Goal: Task Accomplishment & Management: Complete application form

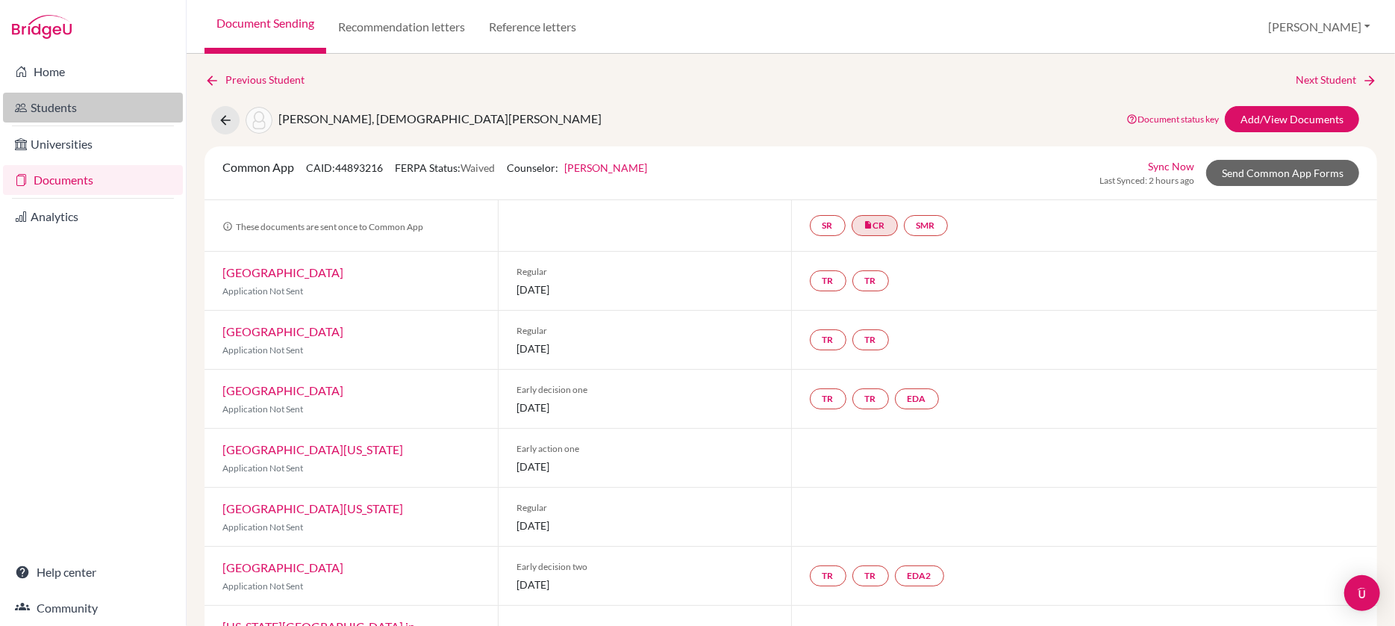
click at [63, 106] on link "Students" at bounding box center [93, 108] width 180 height 30
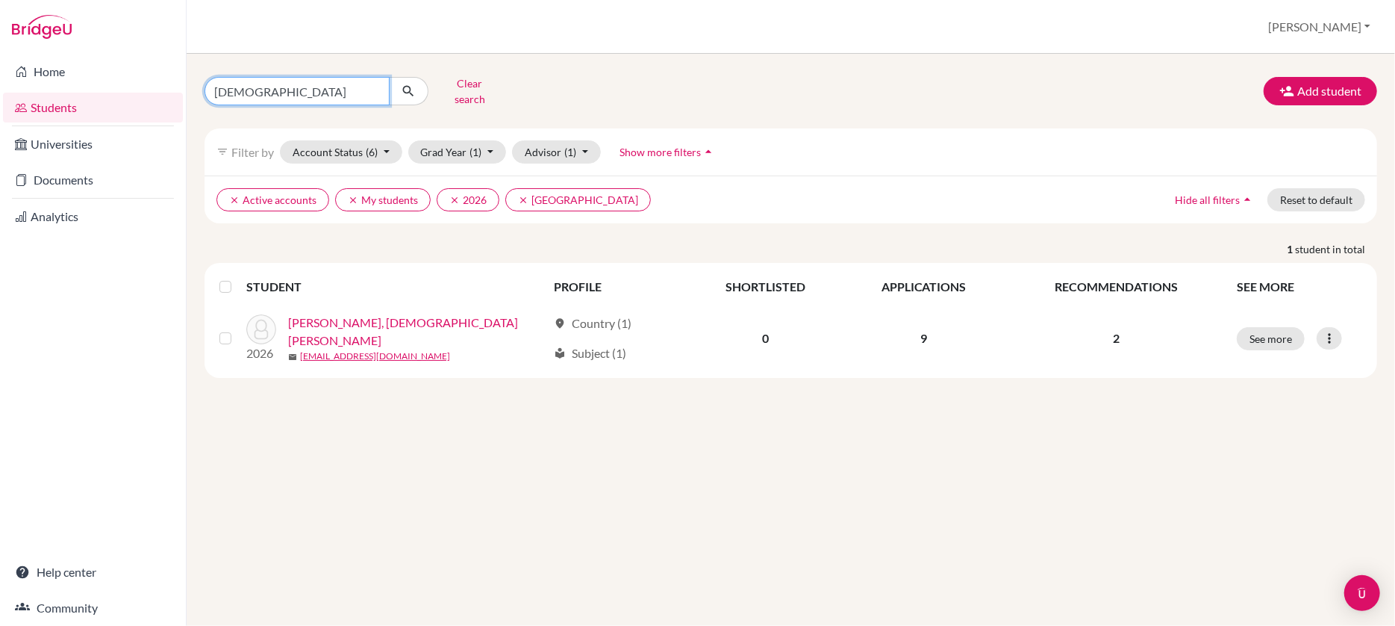
click at [269, 93] on input "Samhita" at bounding box center [297, 91] width 185 height 28
type input "S"
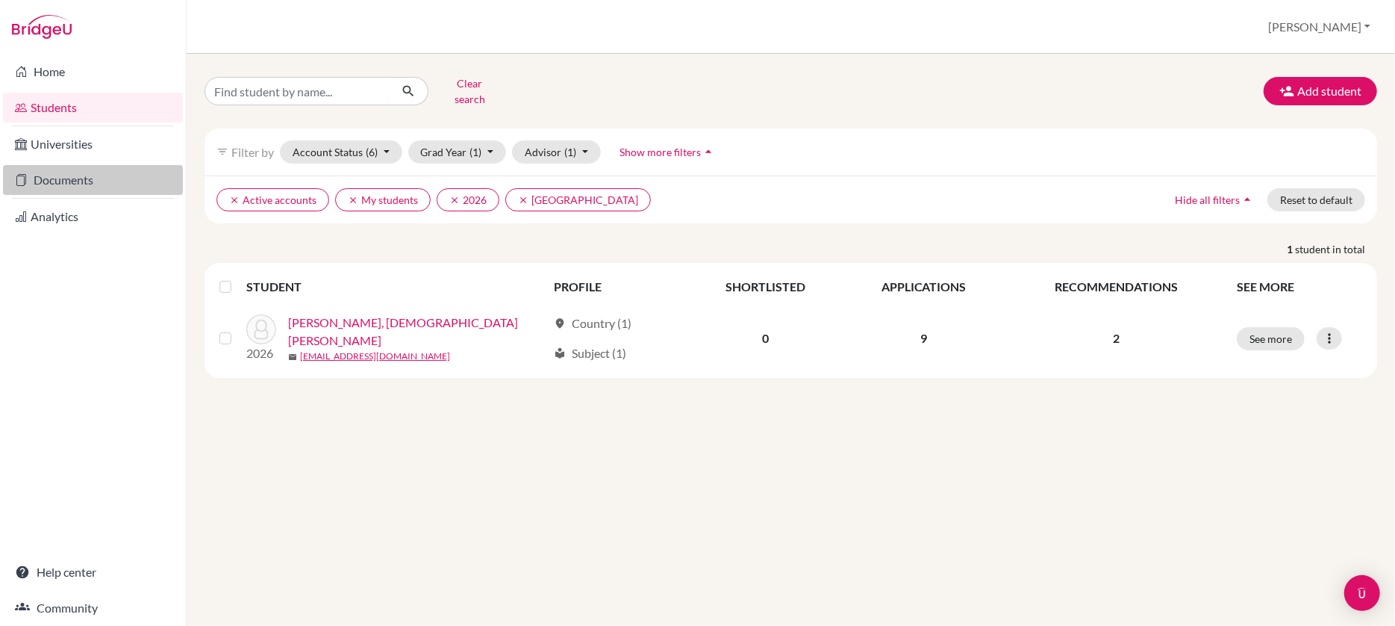
click at [75, 173] on link "Documents" at bounding box center [93, 180] width 180 height 30
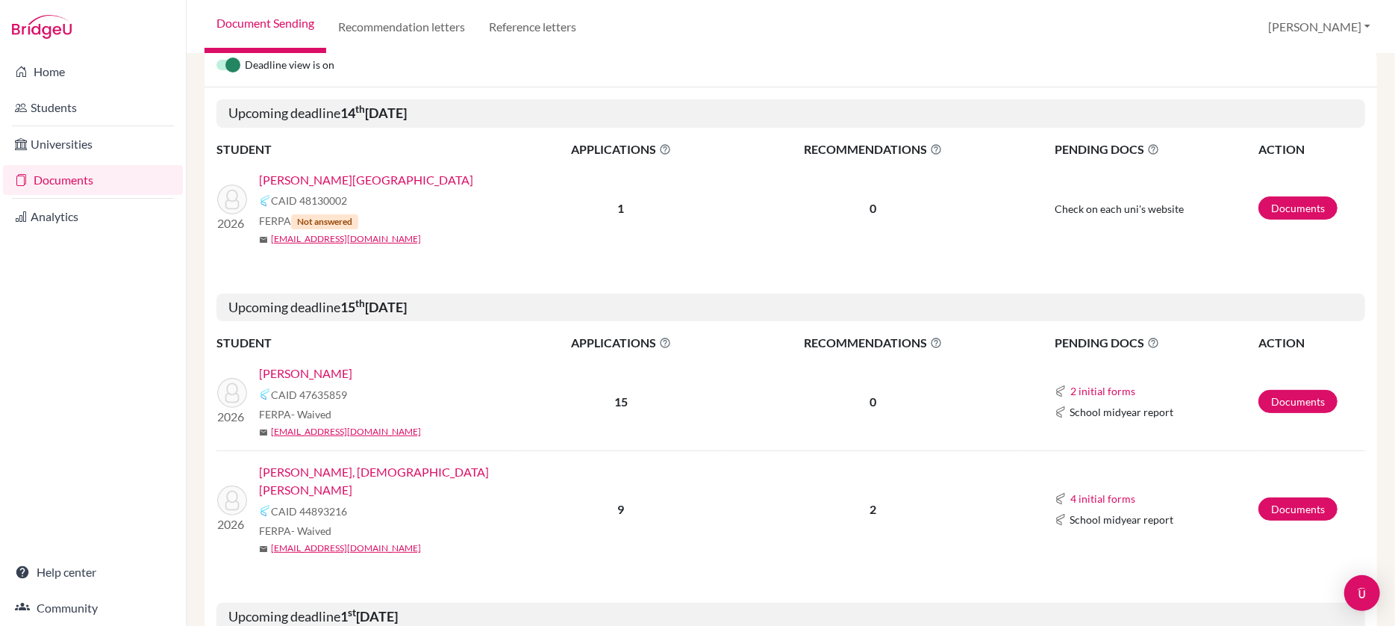
scroll to position [211, 0]
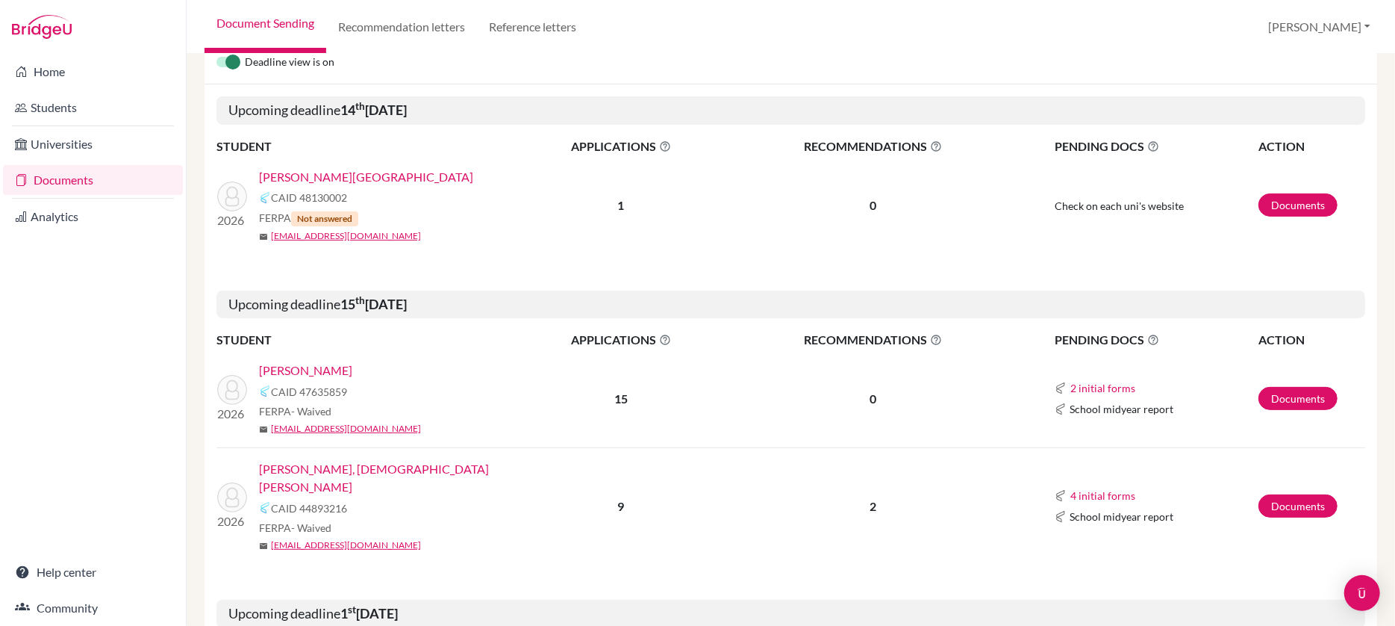
click at [323, 463] on link "[PERSON_NAME], [DEMOGRAPHIC_DATA][PERSON_NAME]" at bounding box center [392, 478] width 267 height 36
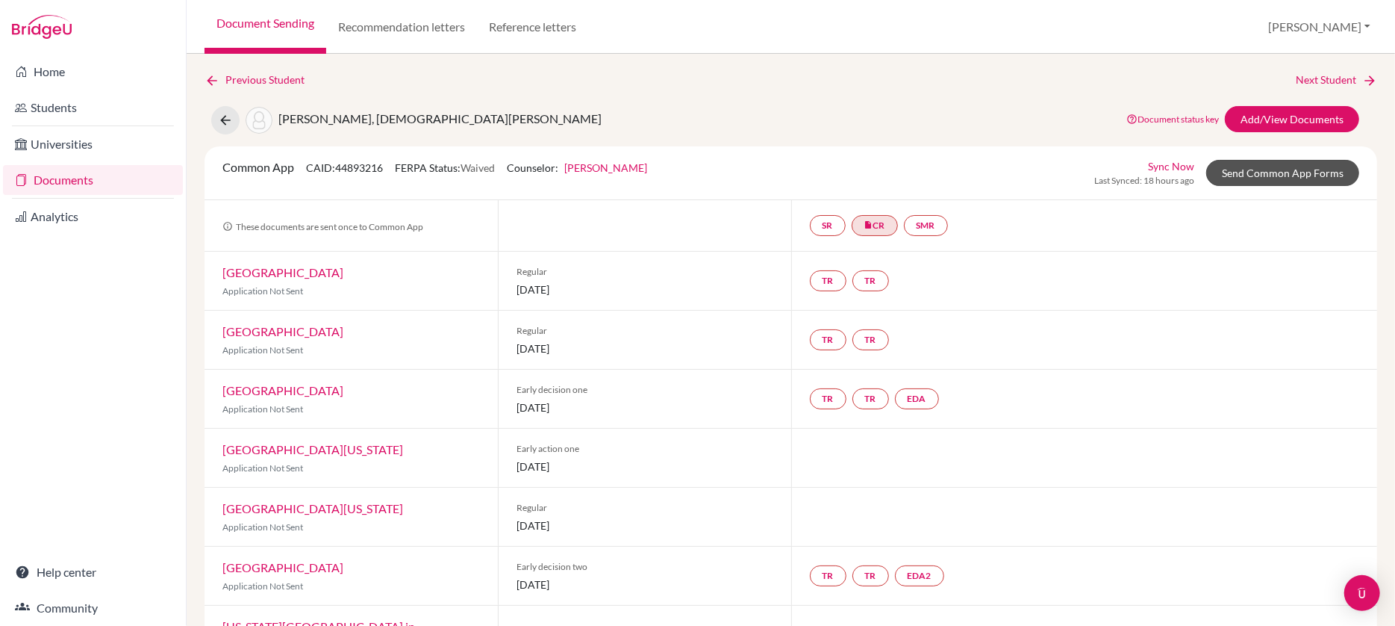
click at [1280, 173] on link "Send Common App Forms" at bounding box center [1283, 173] width 153 height 26
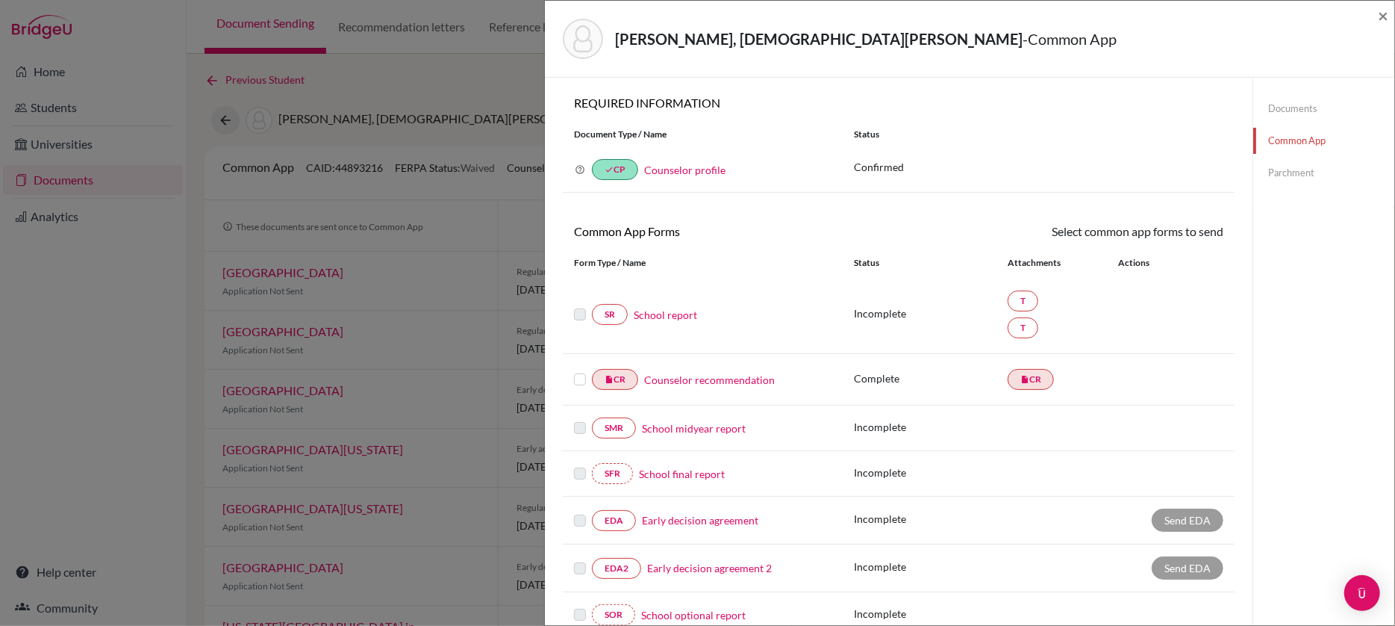
scroll to position [22, 0]
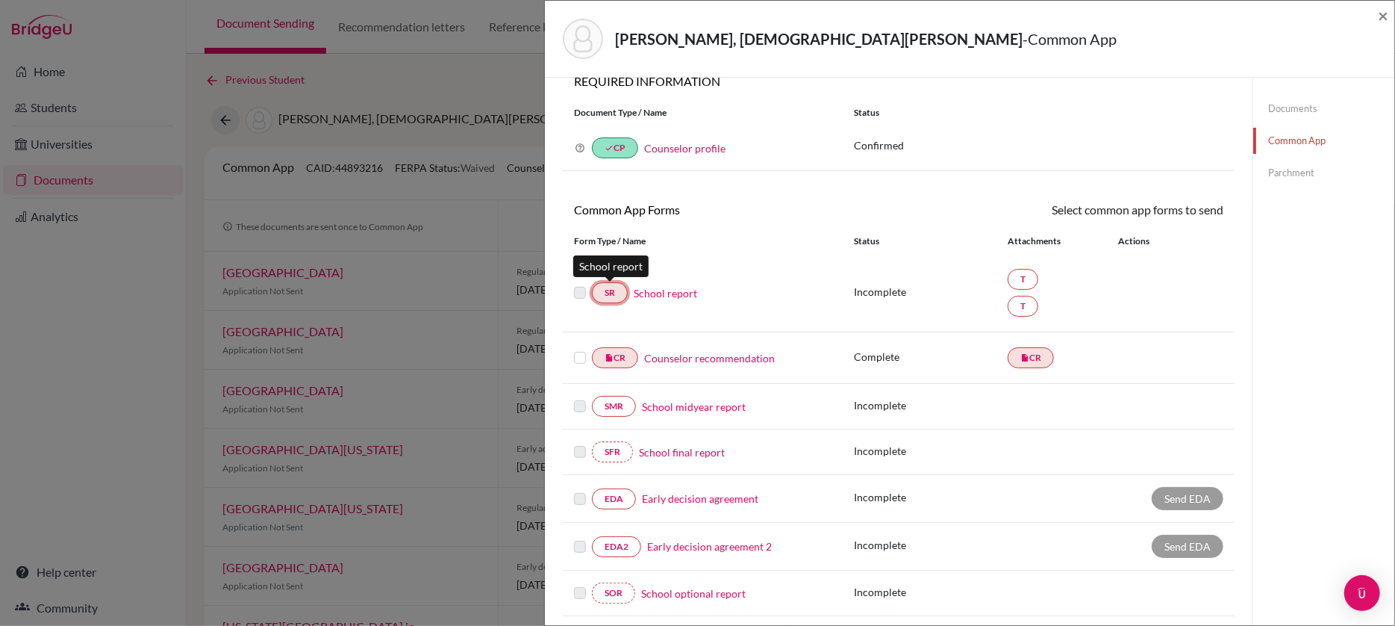
click at [615, 293] on link "SR" at bounding box center [610, 292] width 36 height 21
click at [615, 294] on link "SR" at bounding box center [610, 292] width 36 height 21
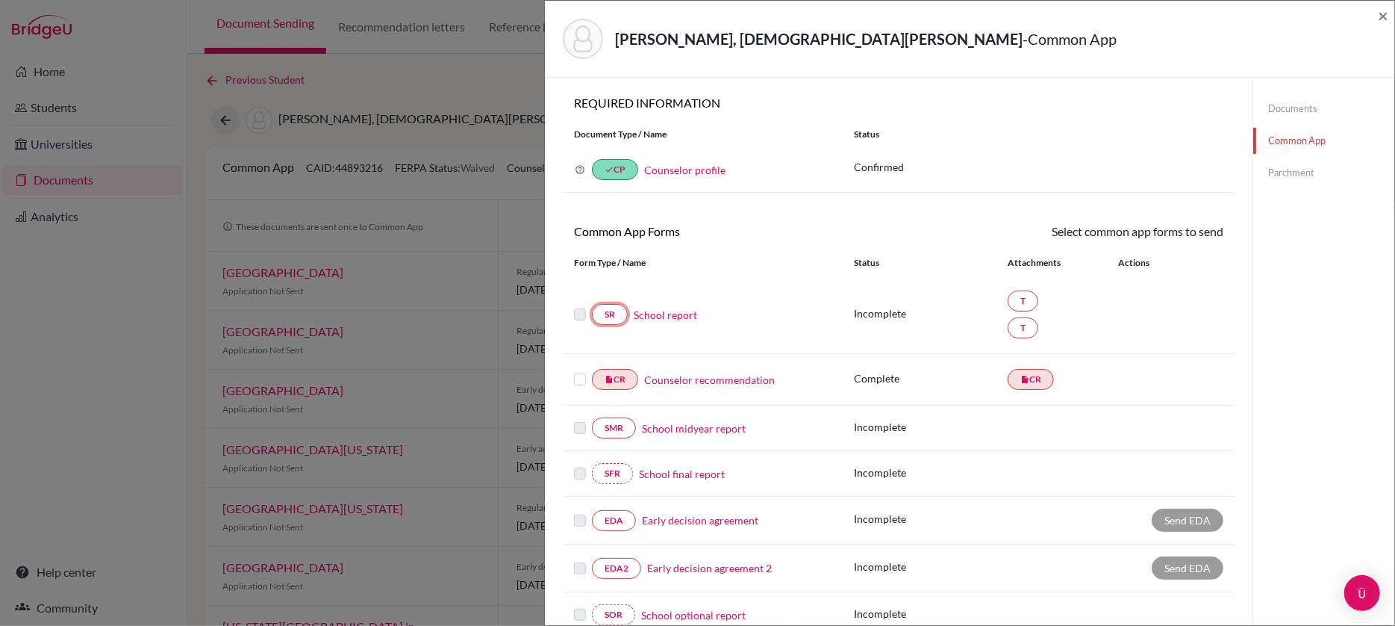
scroll to position [0, 0]
click at [1288, 103] on link "Documents" at bounding box center [1324, 109] width 141 height 26
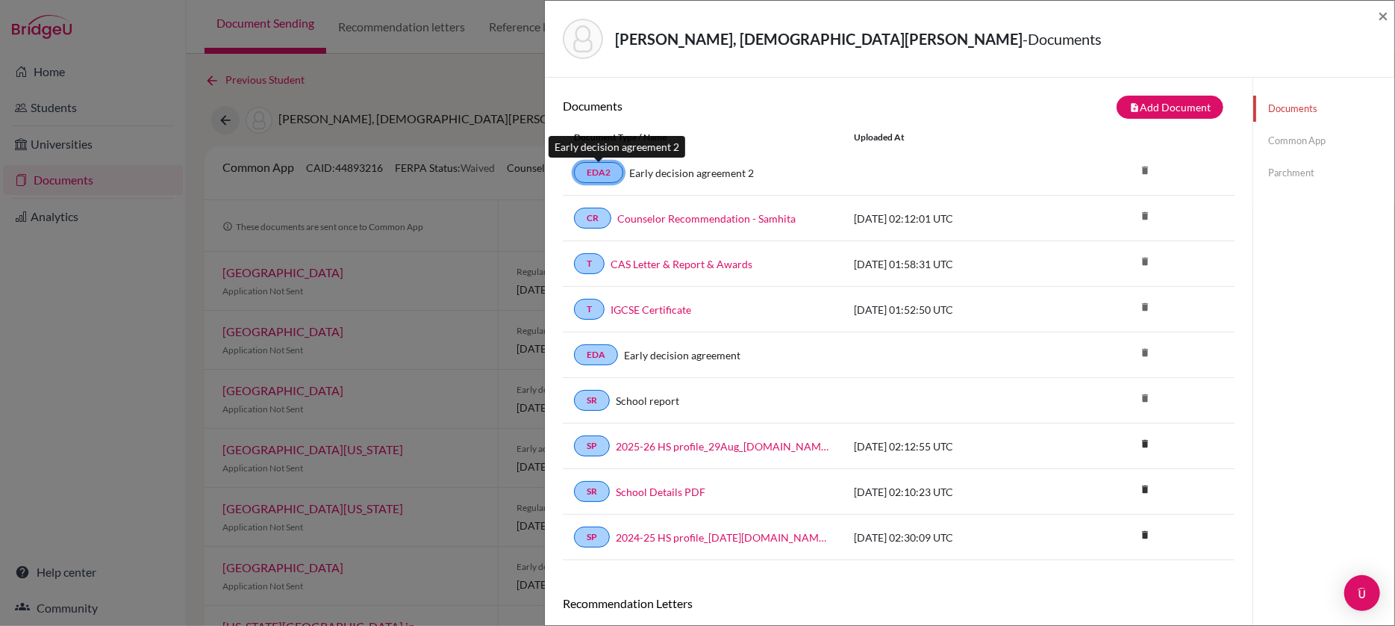
click at [597, 176] on link "EDA2" at bounding box center [598, 172] width 49 height 21
click at [597, 173] on link "EDA2" at bounding box center [598, 172] width 49 height 21
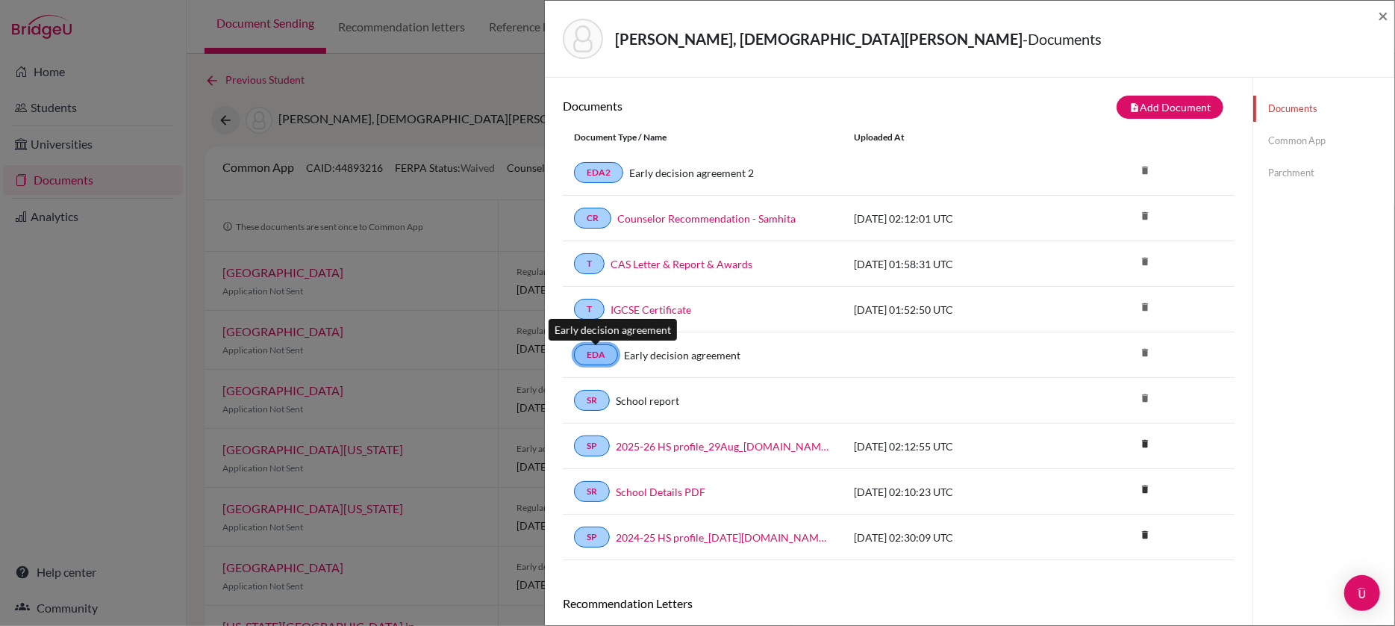
click at [592, 353] on link "EDA" at bounding box center [596, 354] width 44 height 21
click at [1159, 102] on button "note_add Add Document" at bounding box center [1170, 107] width 107 height 23
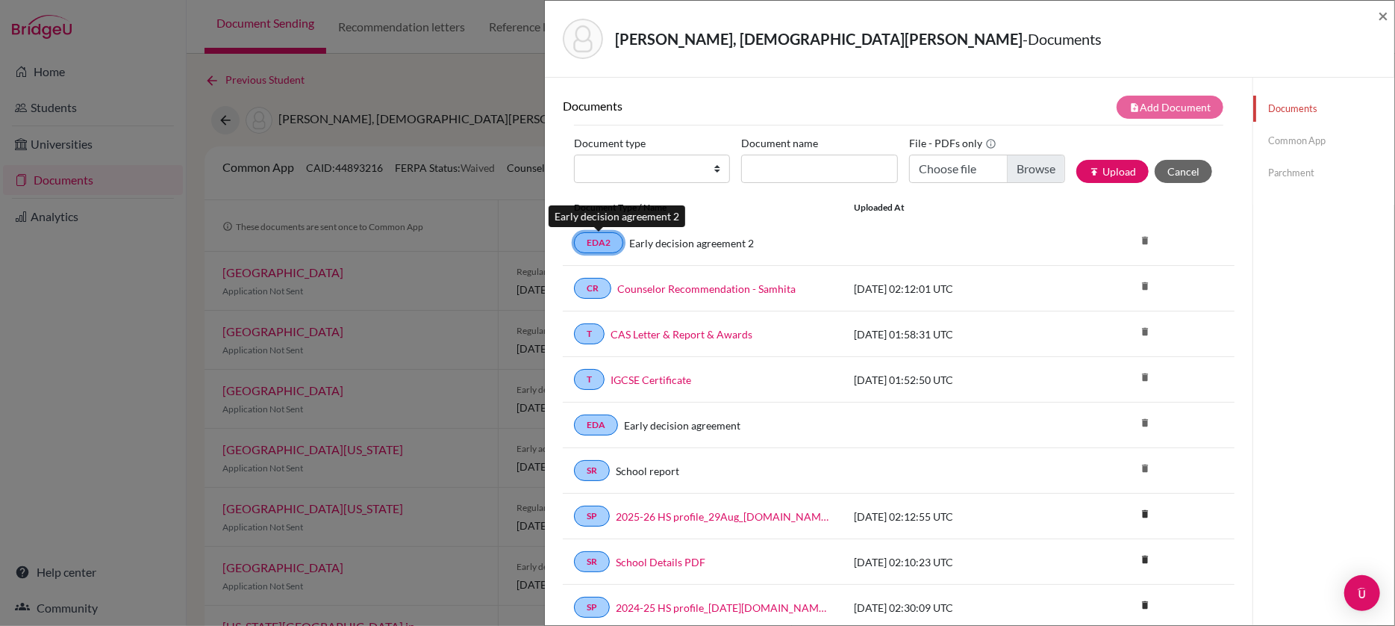
click at [596, 240] on link "EDA2" at bounding box center [598, 242] width 49 height 21
click at [624, 246] on div "Early decision agreement 2" at bounding box center [727, 243] width 208 height 16
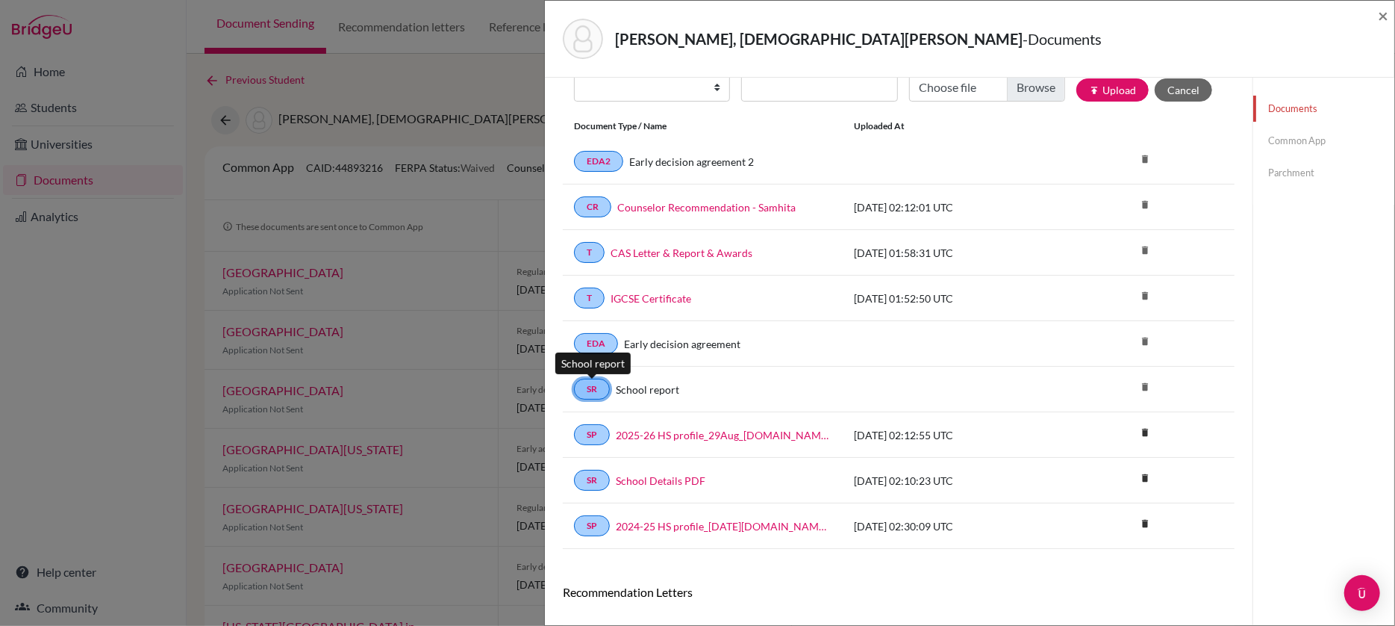
click at [592, 392] on link "SR" at bounding box center [592, 389] width 36 height 21
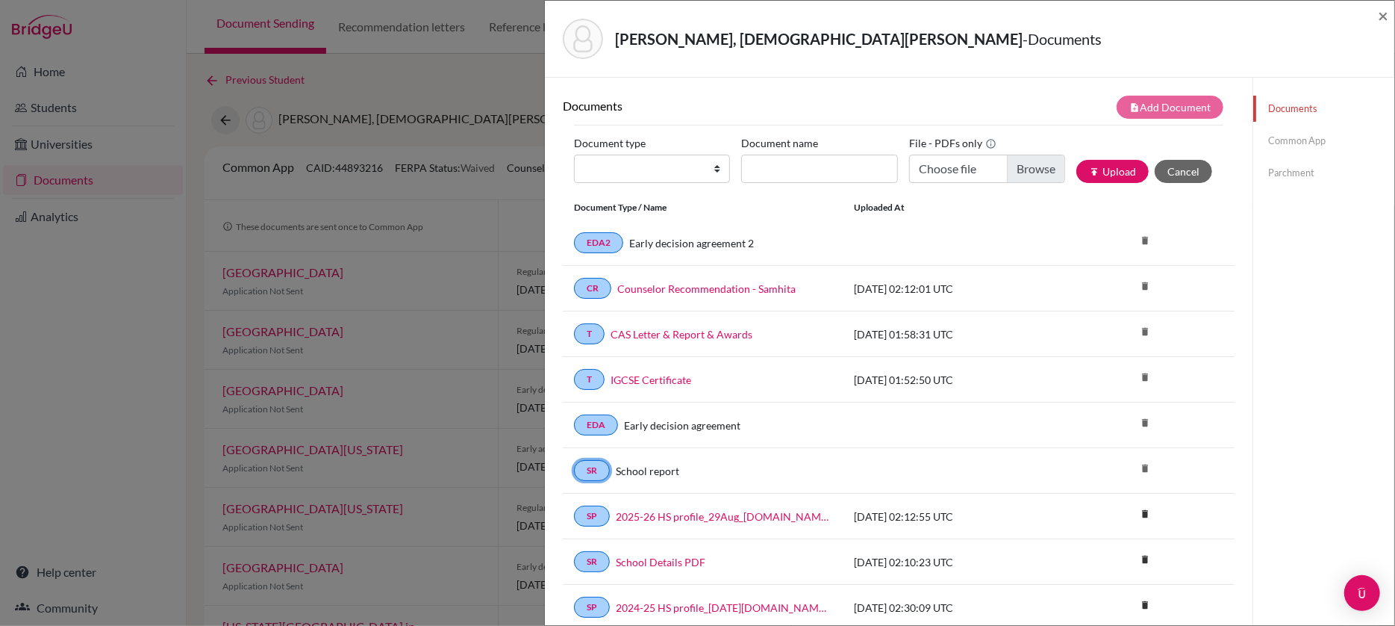
scroll to position [0, 0]
click at [1181, 173] on button "Cancel" at bounding box center [1183, 171] width 57 height 23
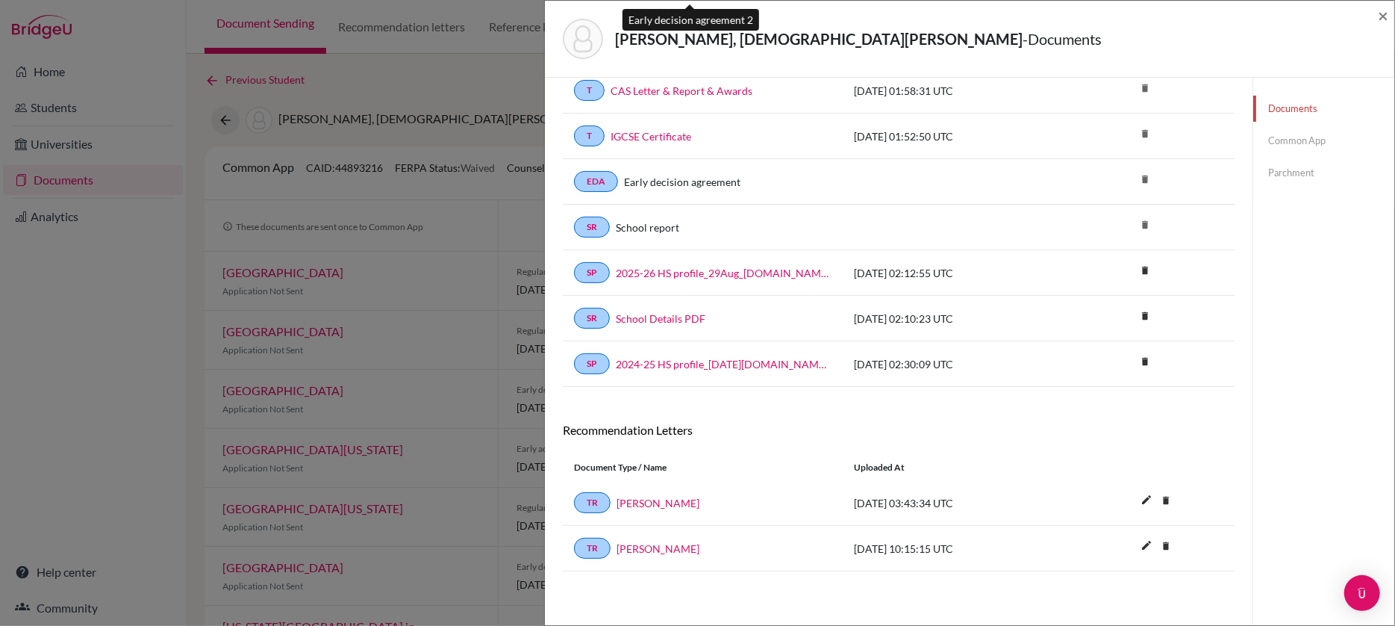
scroll to position [174, 0]
click at [648, 228] on link "School report" at bounding box center [647, 227] width 63 height 16
click at [595, 227] on link "SR" at bounding box center [592, 227] width 36 height 21
click at [1302, 134] on link "Common App" at bounding box center [1324, 141] width 141 height 26
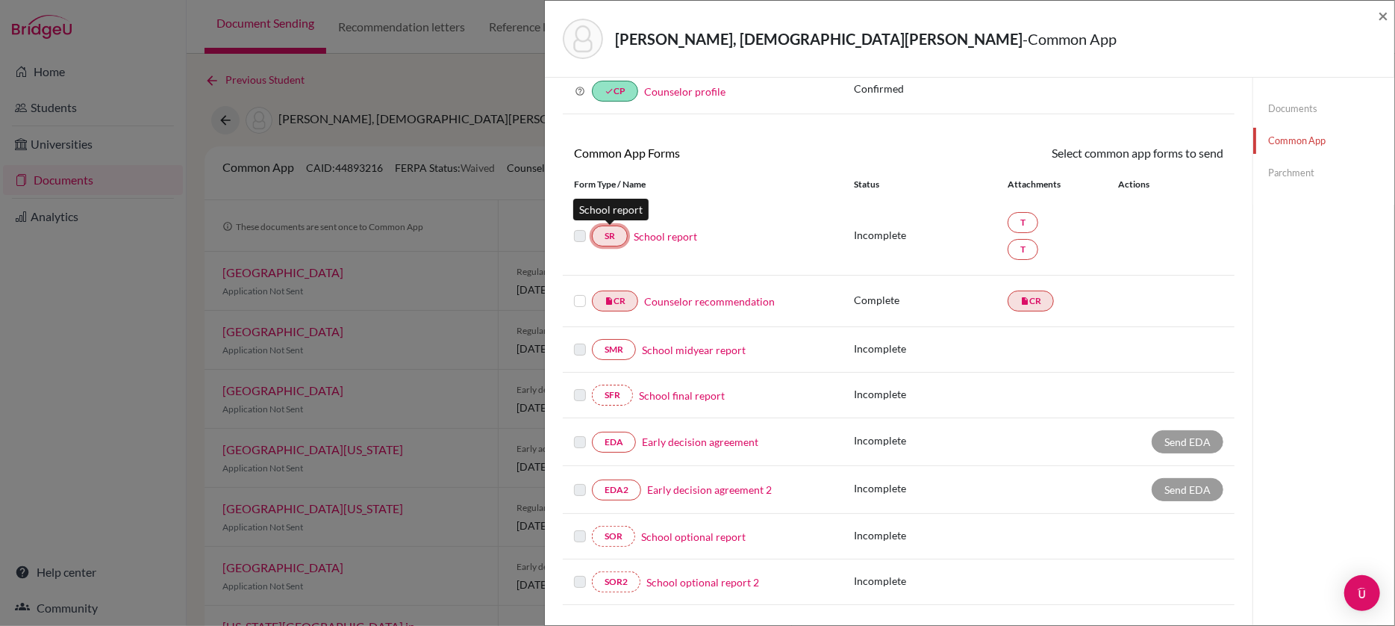
click at [612, 236] on link "SR" at bounding box center [610, 235] width 36 height 21
click at [673, 237] on link "School report" at bounding box center [665, 236] width 63 height 16
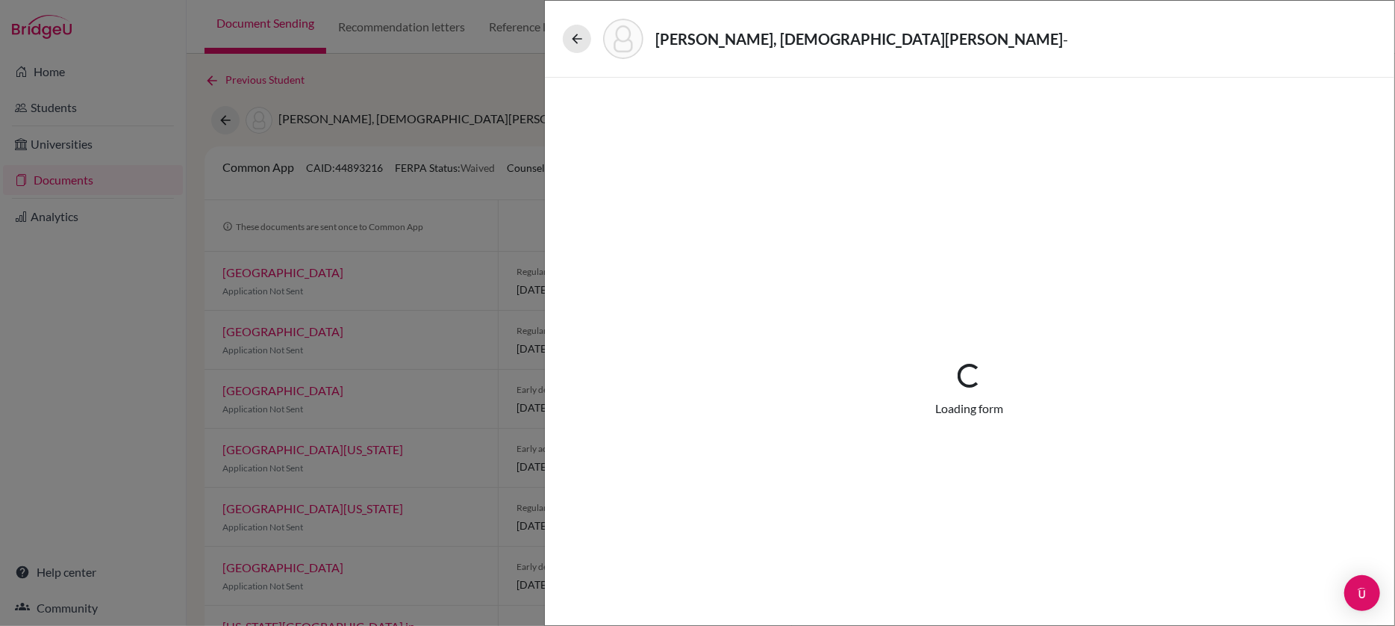
select select "4"
select select "684241"
select select "684242"
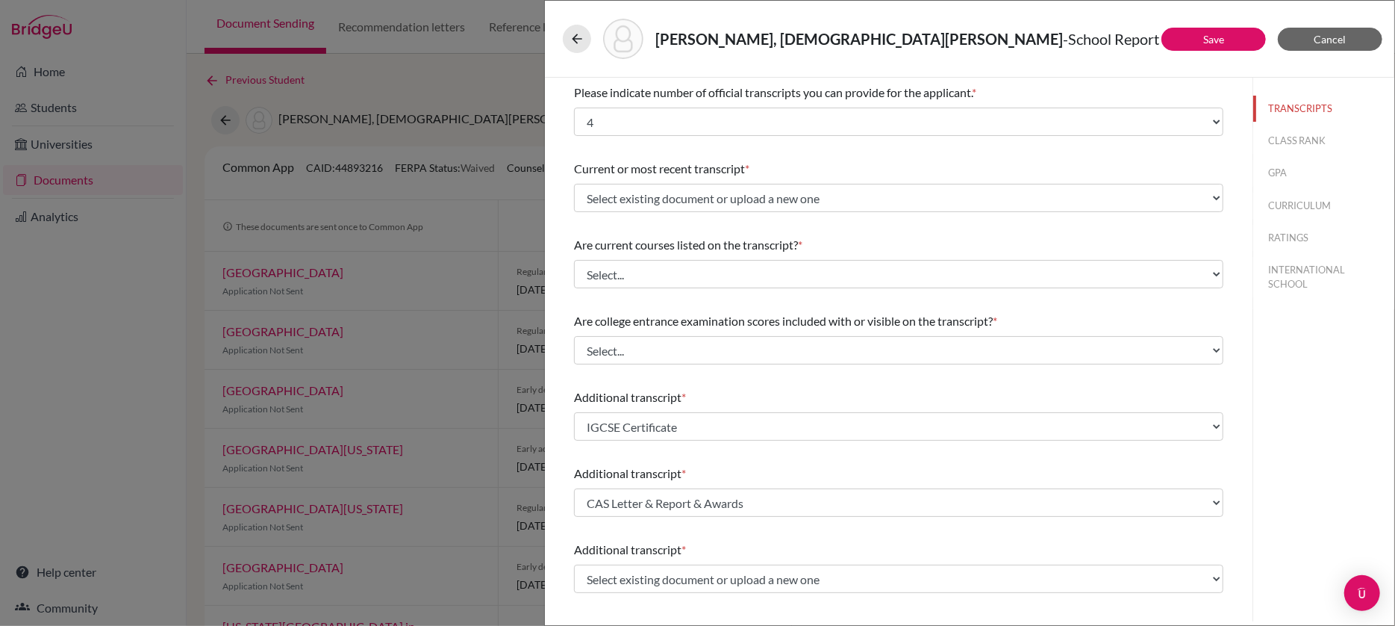
click at [1300, 141] on button "CLASS RANK" at bounding box center [1324, 141] width 141 height 26
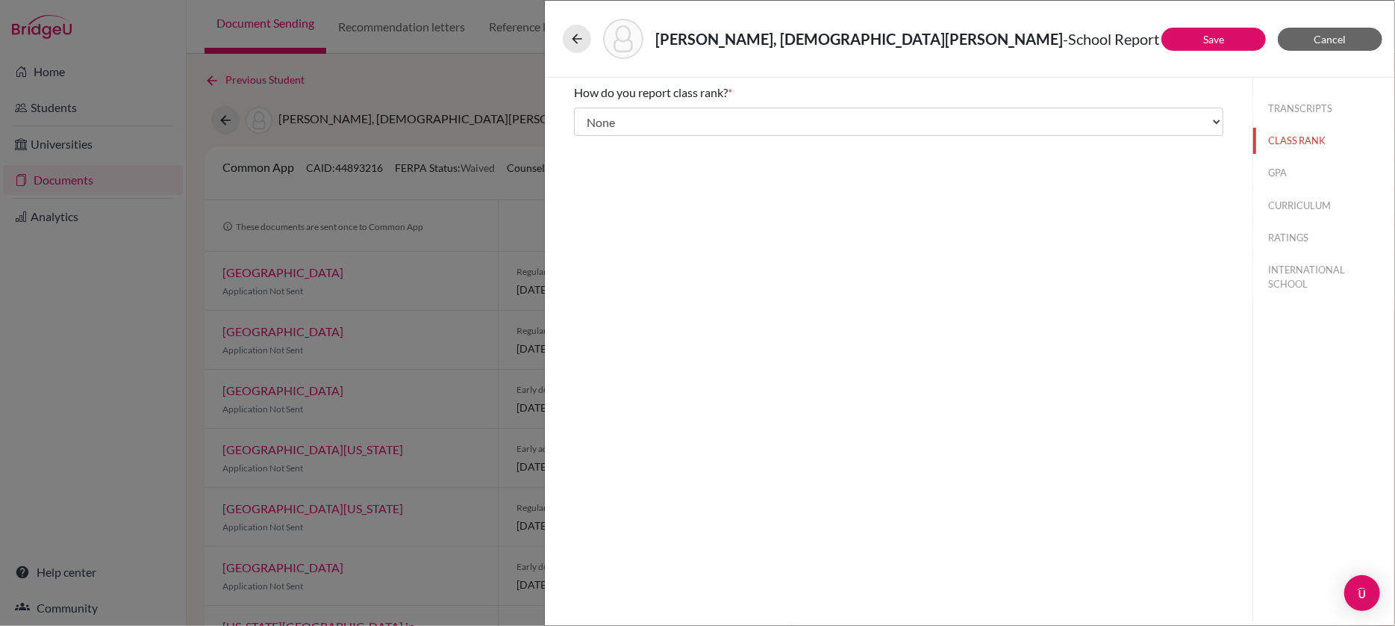
click at [1283, 106] on button "TRANSCRIPTS" at bounding box center [1324, 109] width 141 height 26
select select "4"
select select "684241"
select select "684242"
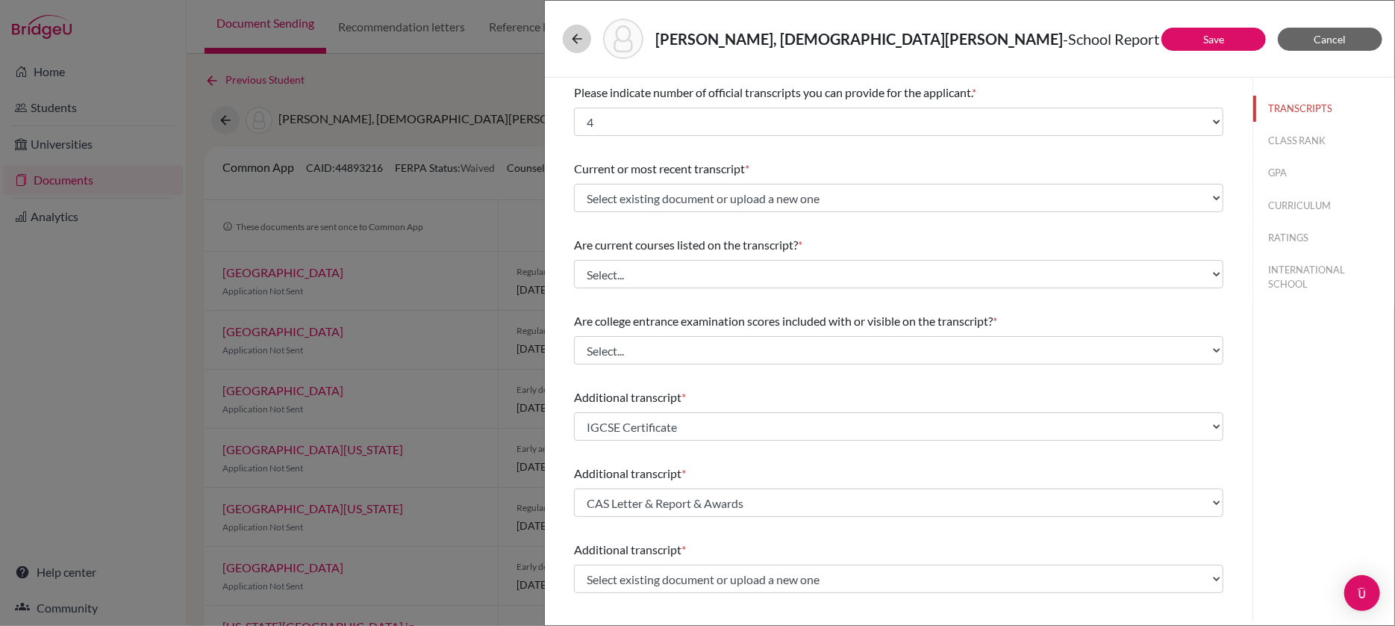
click at [581, 42] on icon at bounding box center [577, 38] width 15 height 15
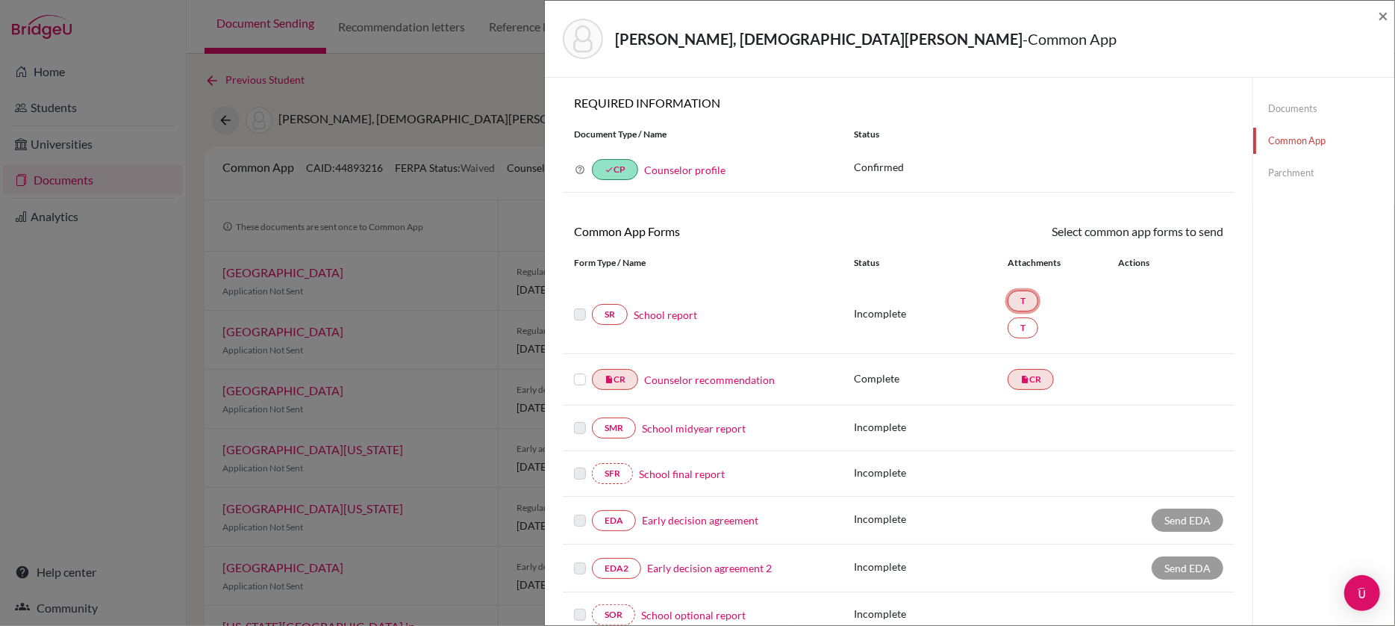
click at [1022, 291] on link "T" at bounding box center [1023, 300] width 31 height 21
click at [1024, 332] on link "T" at bounding box center [1023, 327] width 31 height 21
click at [1305, 178] on link "Parchment" at bounding box center [1324, 173] width 141 height 26
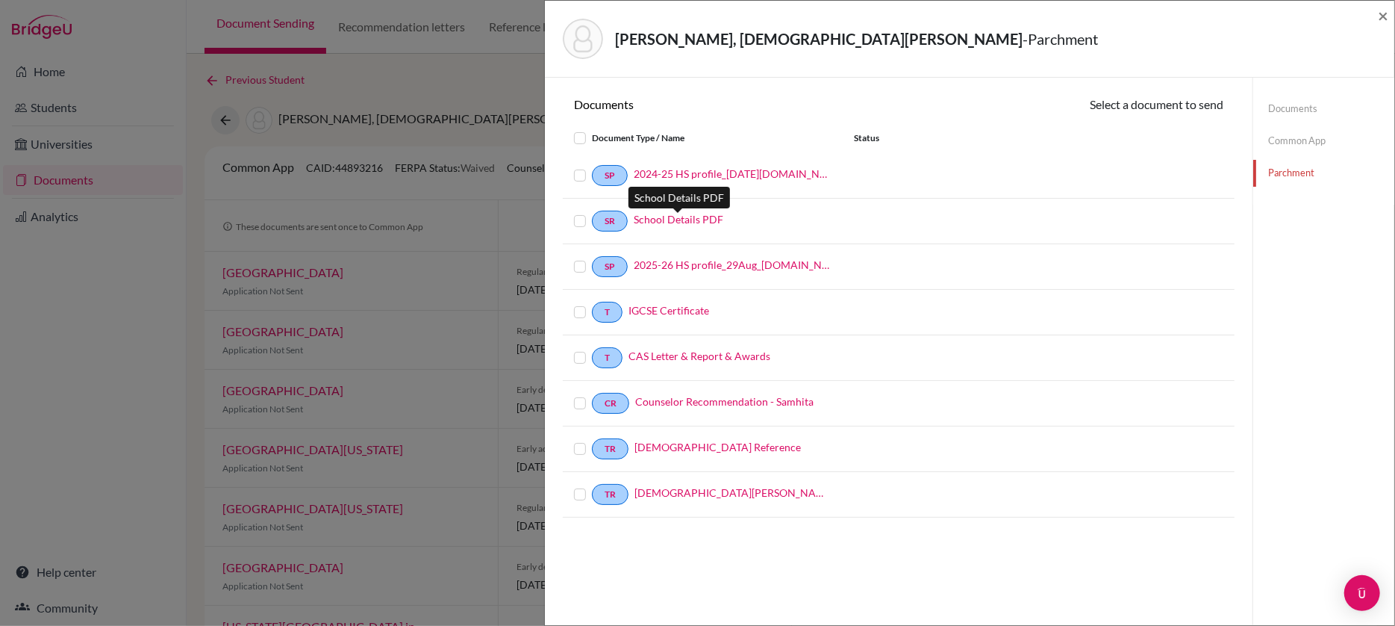
click at [656, 215] on link "School Details PDF" at bounding box center [679, 219] width 90 height 16
click at [1296, 136] on link "Common App" at bounding box center [1324, 141] width 141 height 26
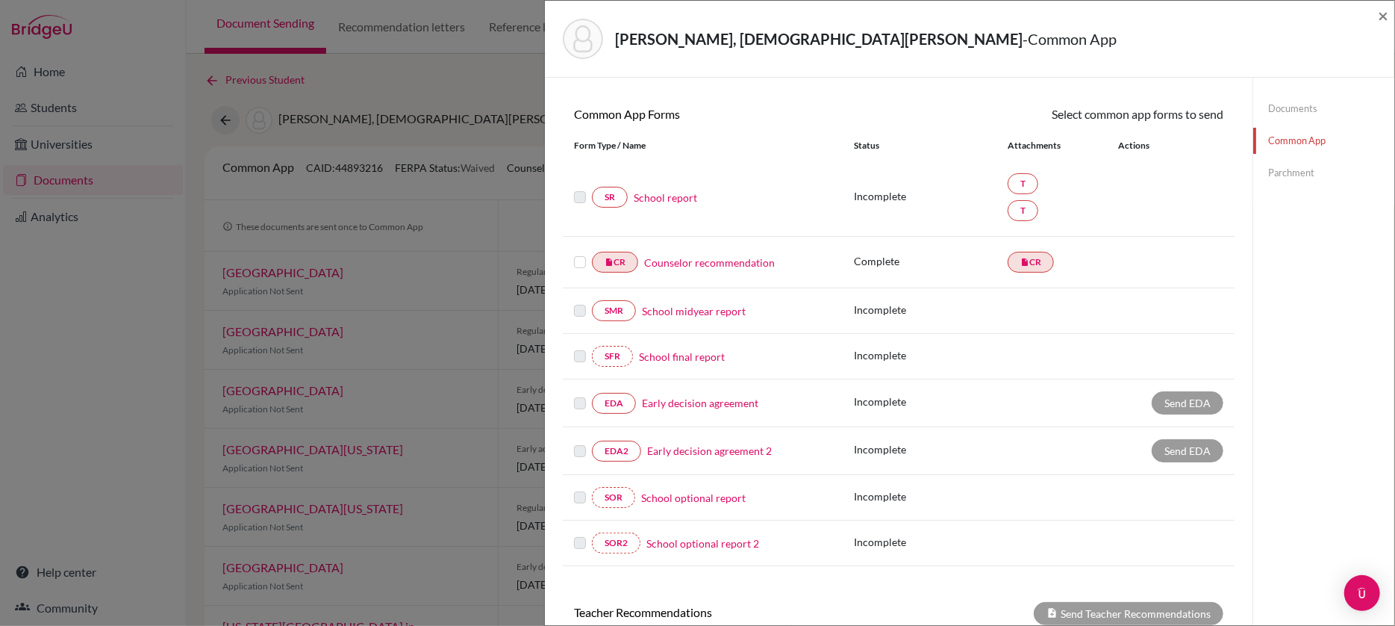
scroll to position [118, 0]
click at [661, 399] on link "Early decision agreement" at bounding box center [700, 402] width 116 height 16
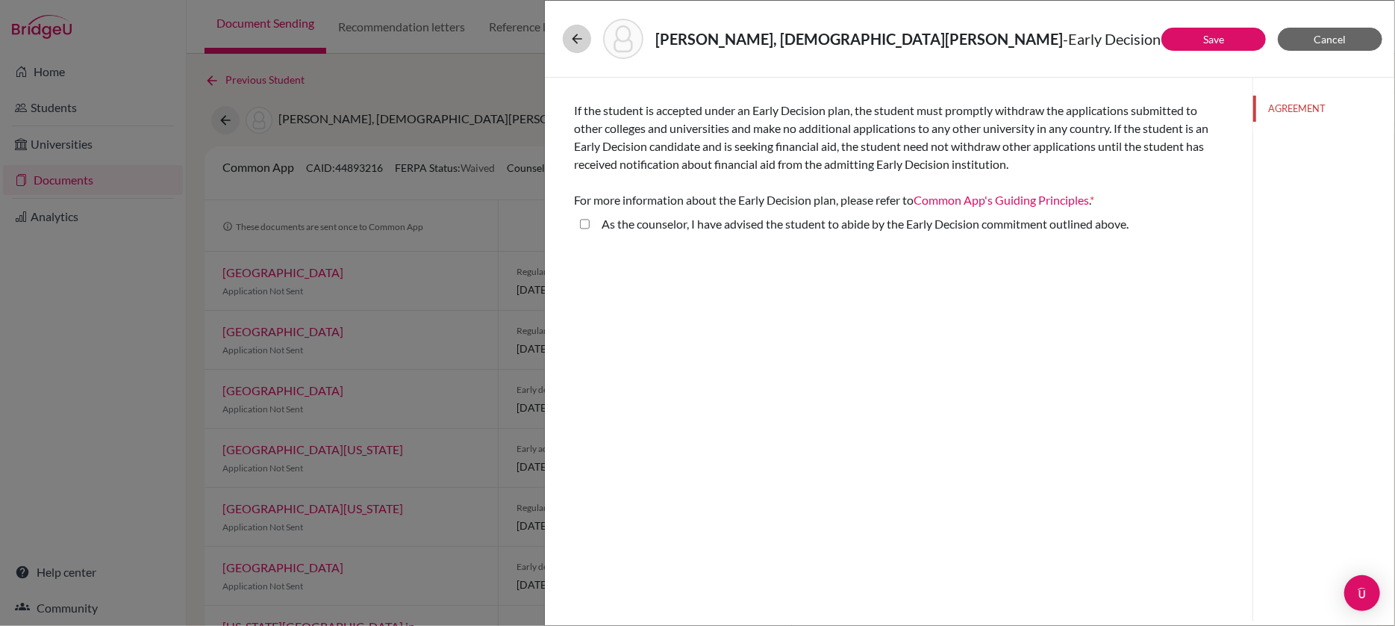
click at [577, 36] on icon at bounding box center [577, 38] width 15 height 15
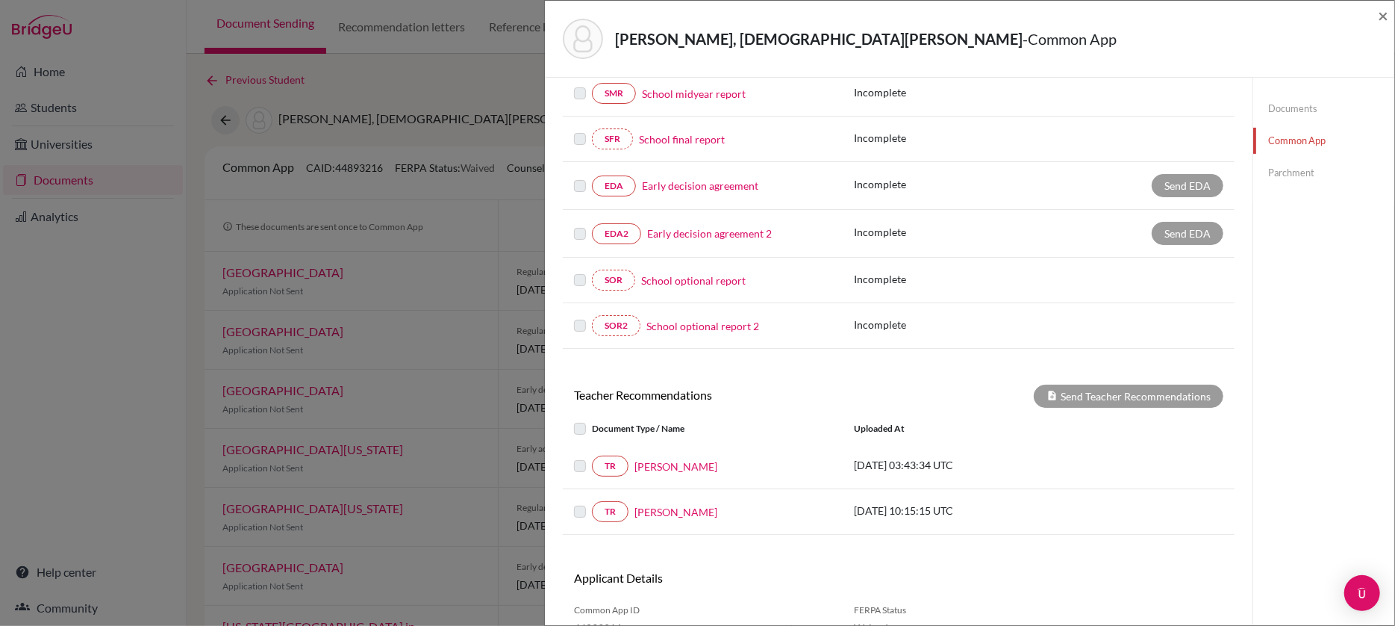
scroll to position [339, 0]
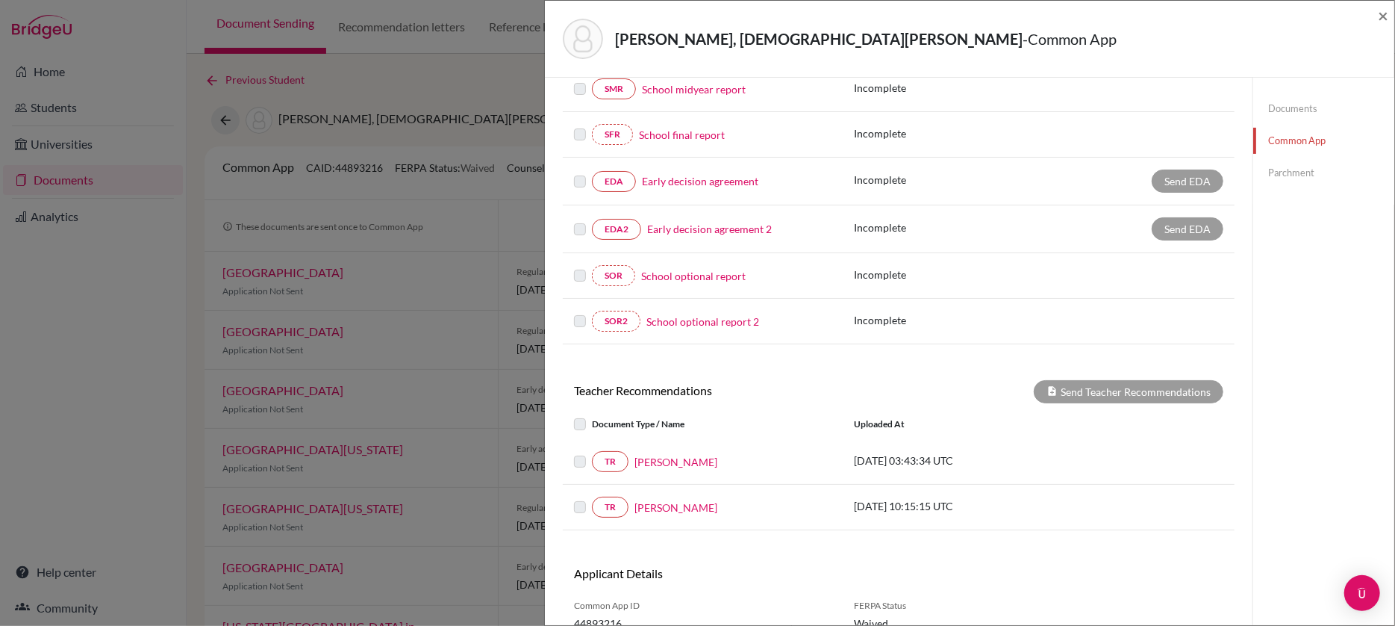
click at [664, 273] on link "School optional report" at bounding box center [693, 276] width 105 height 16
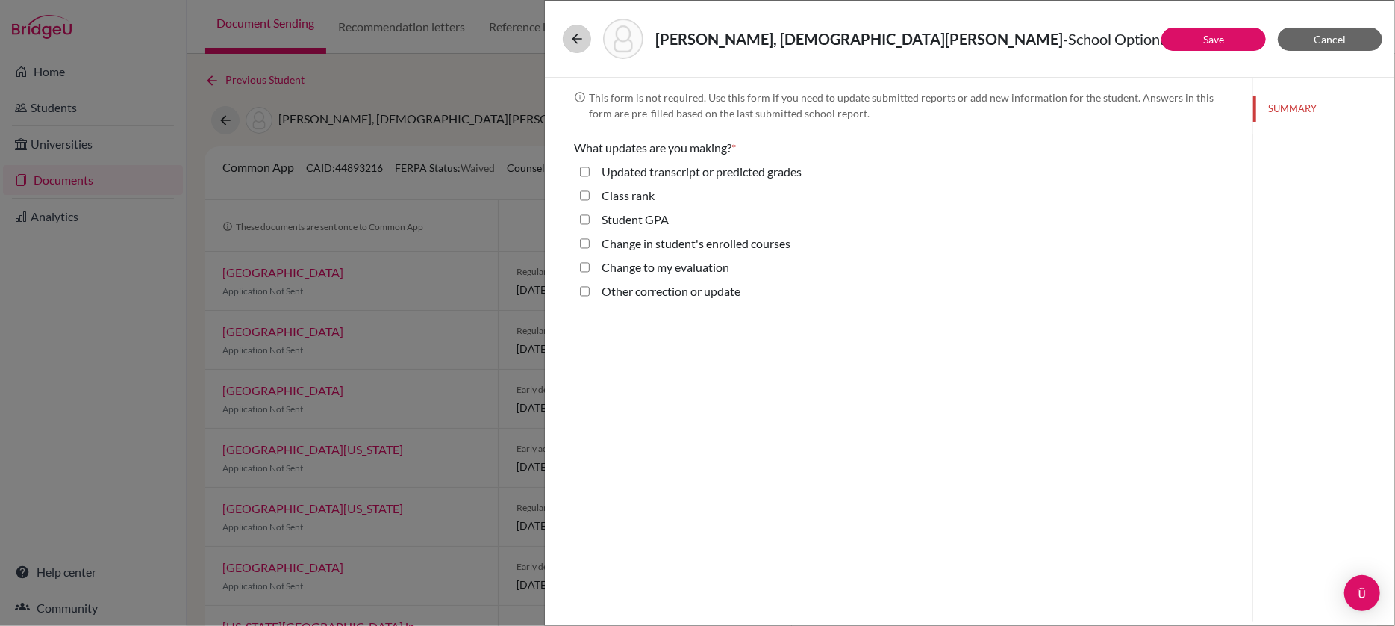
click at [573, 43] on icon at bounding box center [577, 38] width 15 height 15
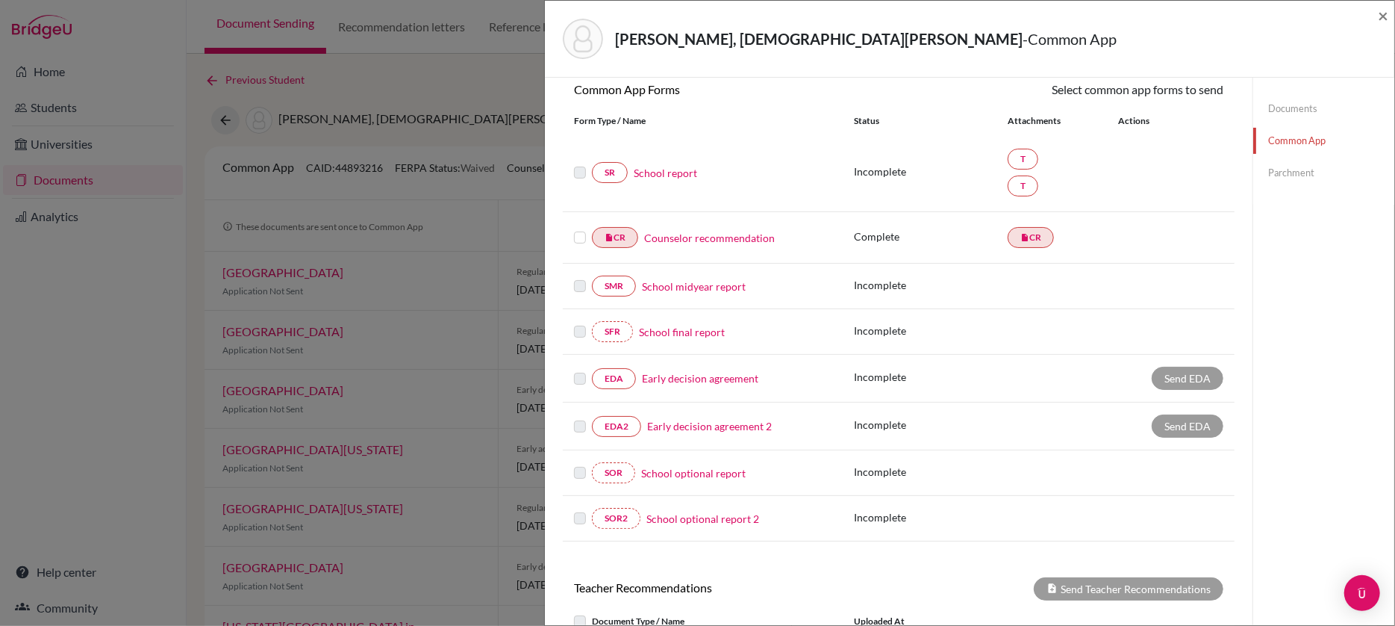
scroll to position [139, 0]
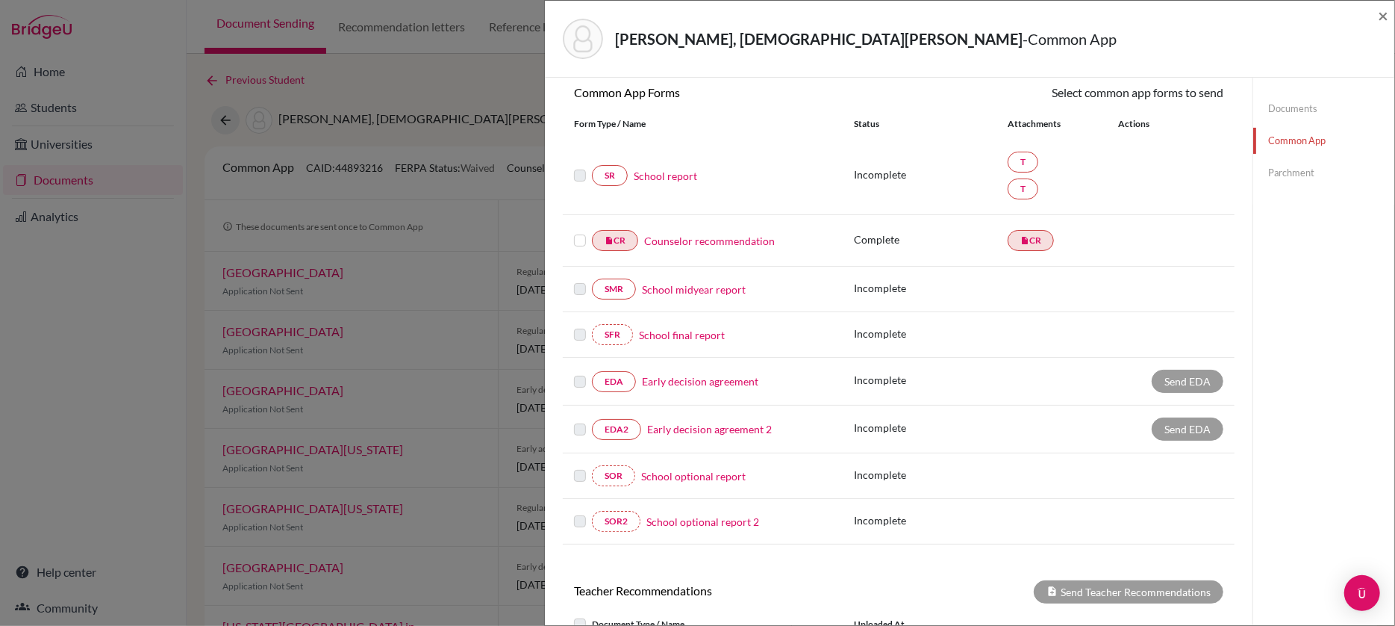
click at [687, 335] on link "School final report" at bounding box center [682, 335] width 86 height 16
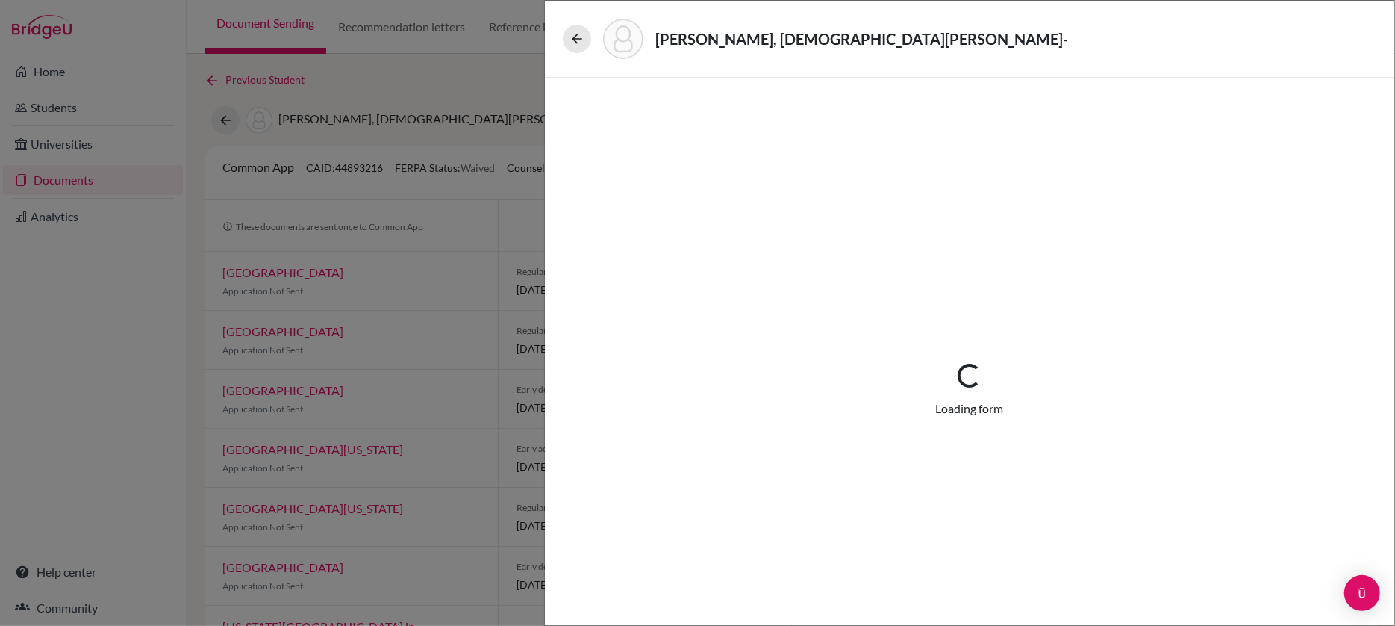
select select "5"
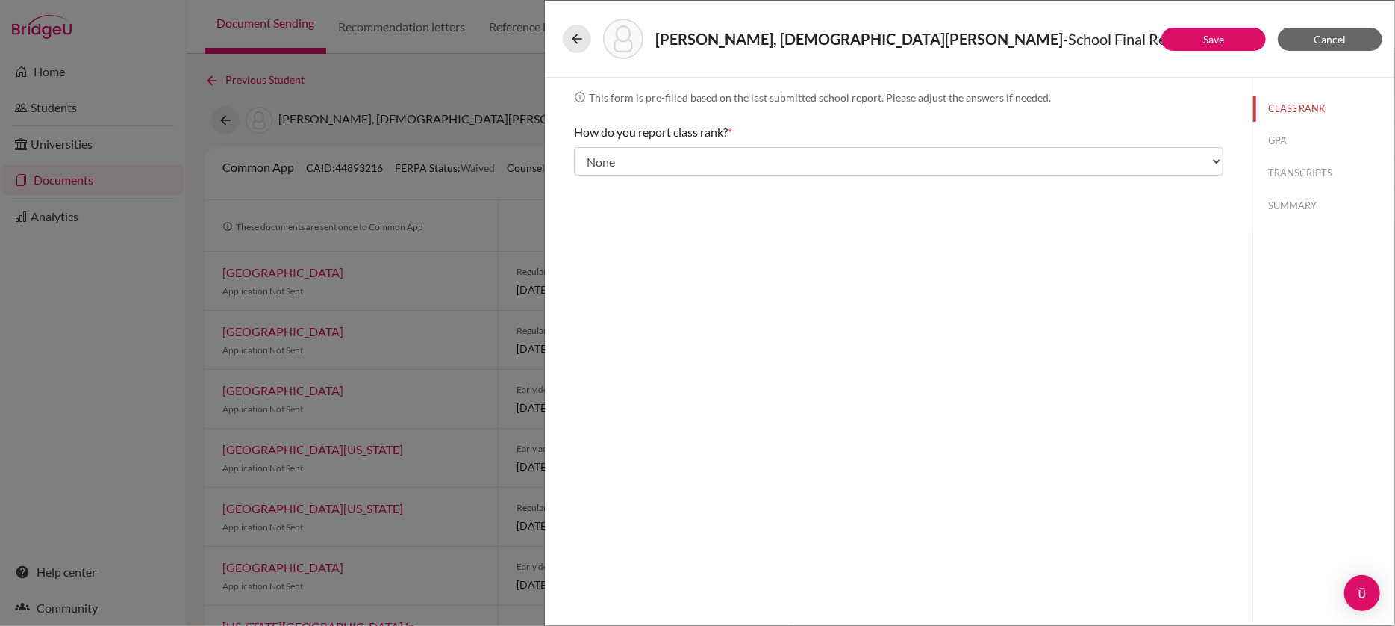
click at [1278, 142] on button "GPA" at bounding box center [1324, 141] width 141 height 26
click at [1283, 179] on button "TRANSCRIPTS" at bounding box center [1324, 173] width 141 height 26
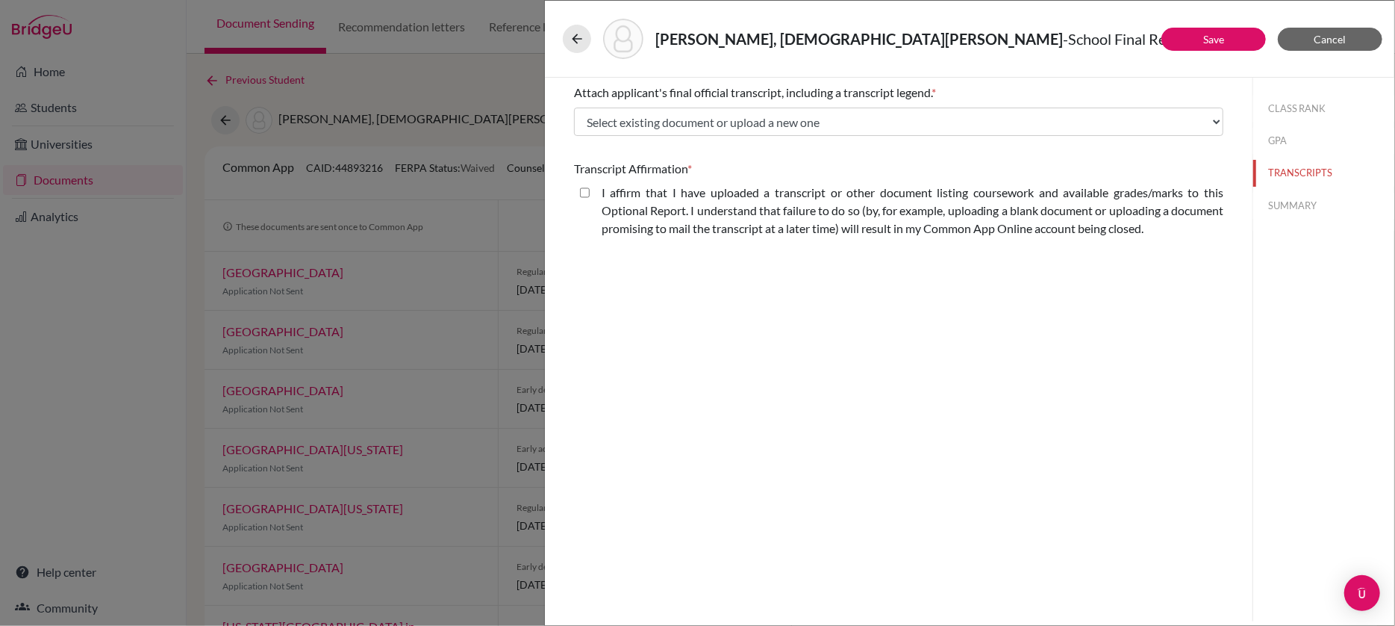
click at [1281, 201] on button "SUMMARY" at bounding box center [1324, 206] width 141 height 26
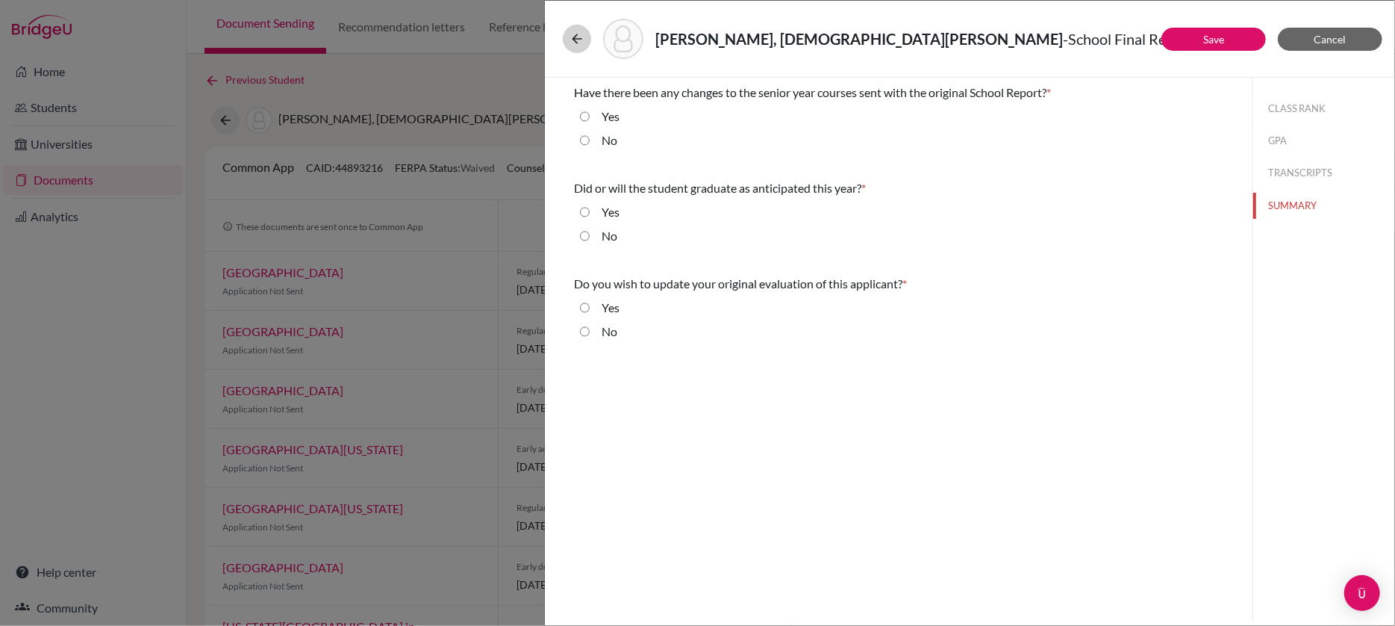
click at [573, 37] on icon at bounding box center [577, 38] width 15 height 15
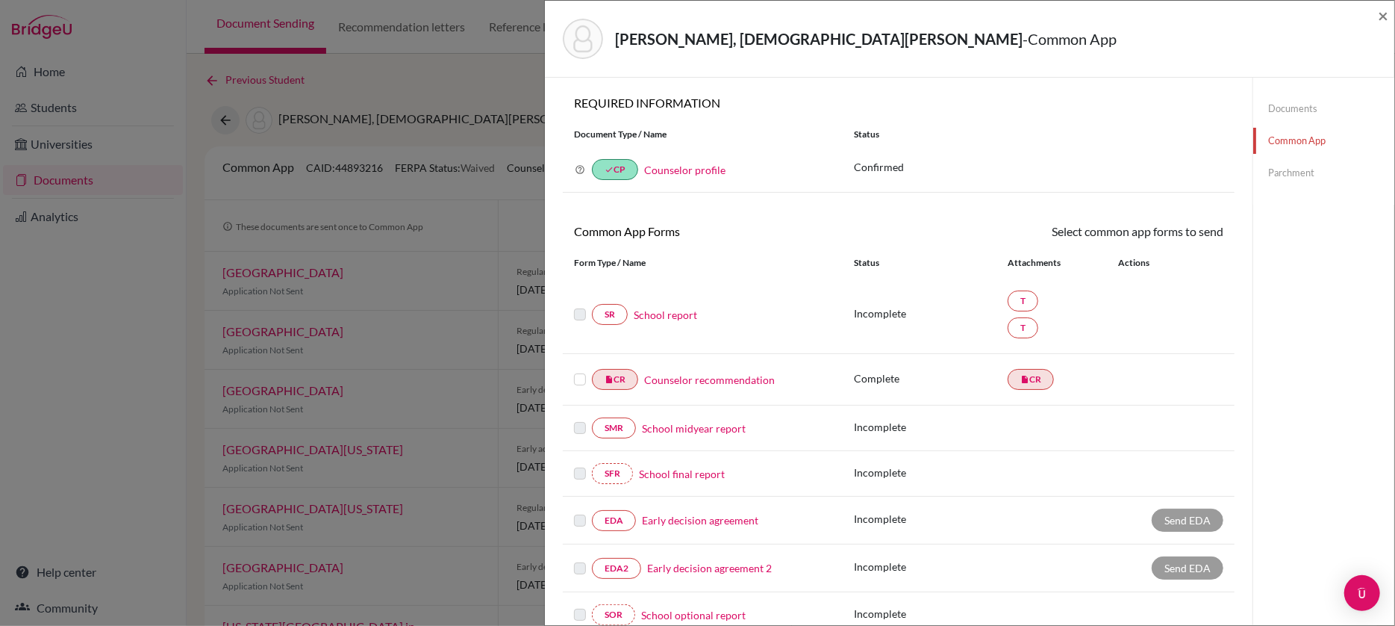
click at [691, 167] on link "Counselor profile" at bounding box center [684, 170] width 81 height 13
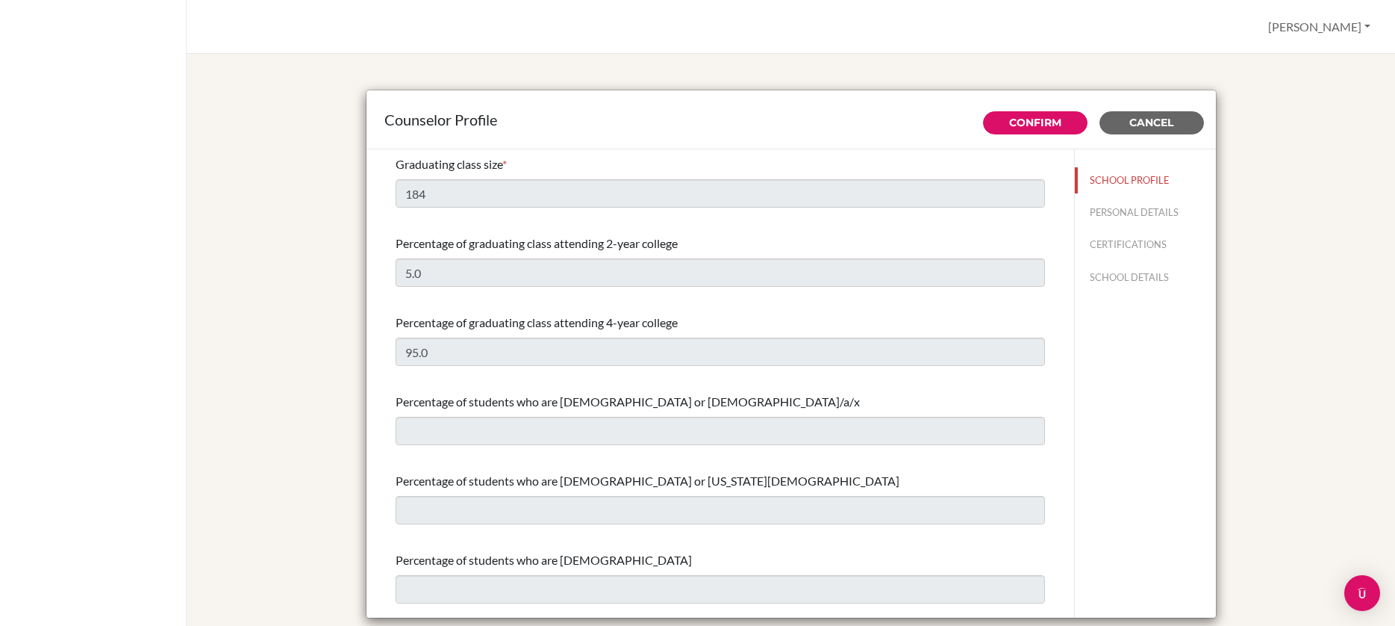
select select "0"
select select "350257"
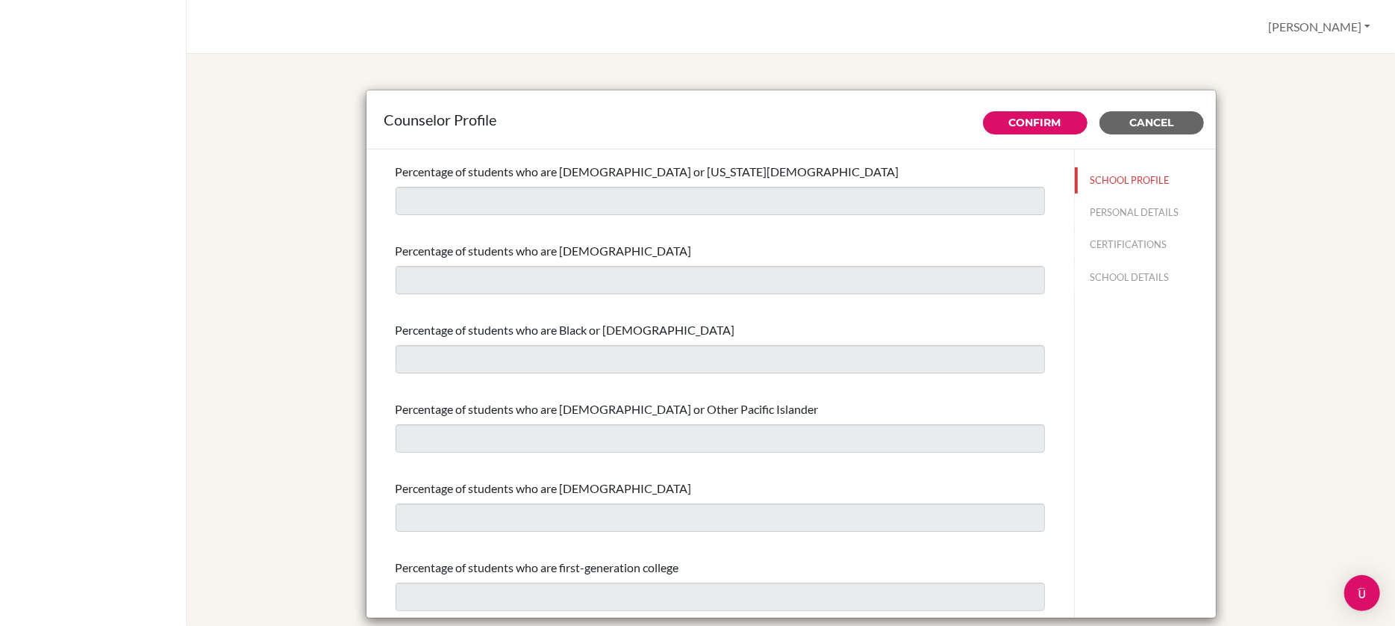
scroll to position [326, 0]
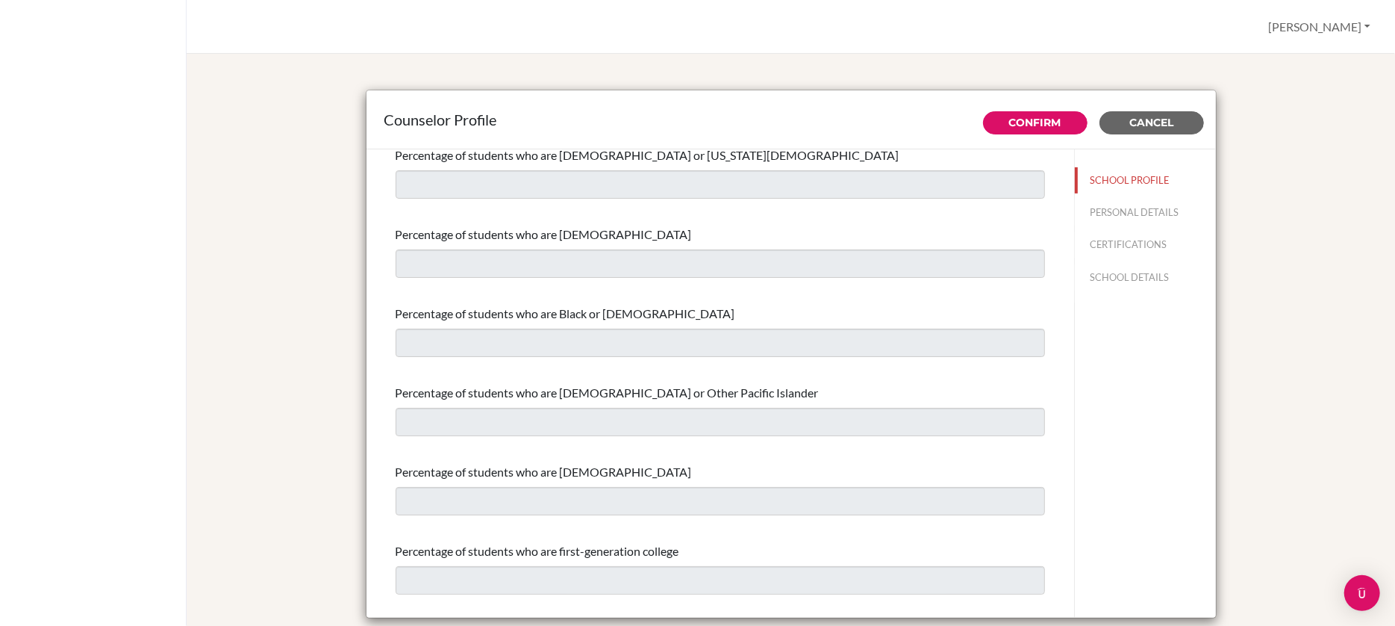
click at [1130, 219] on button "PERSONAL DETAILS" at bounding box center [1145, 212] width 141 height 26
type input "[PERSON_NAME]"
type input "Advisor"
type input "65.673-802-11"
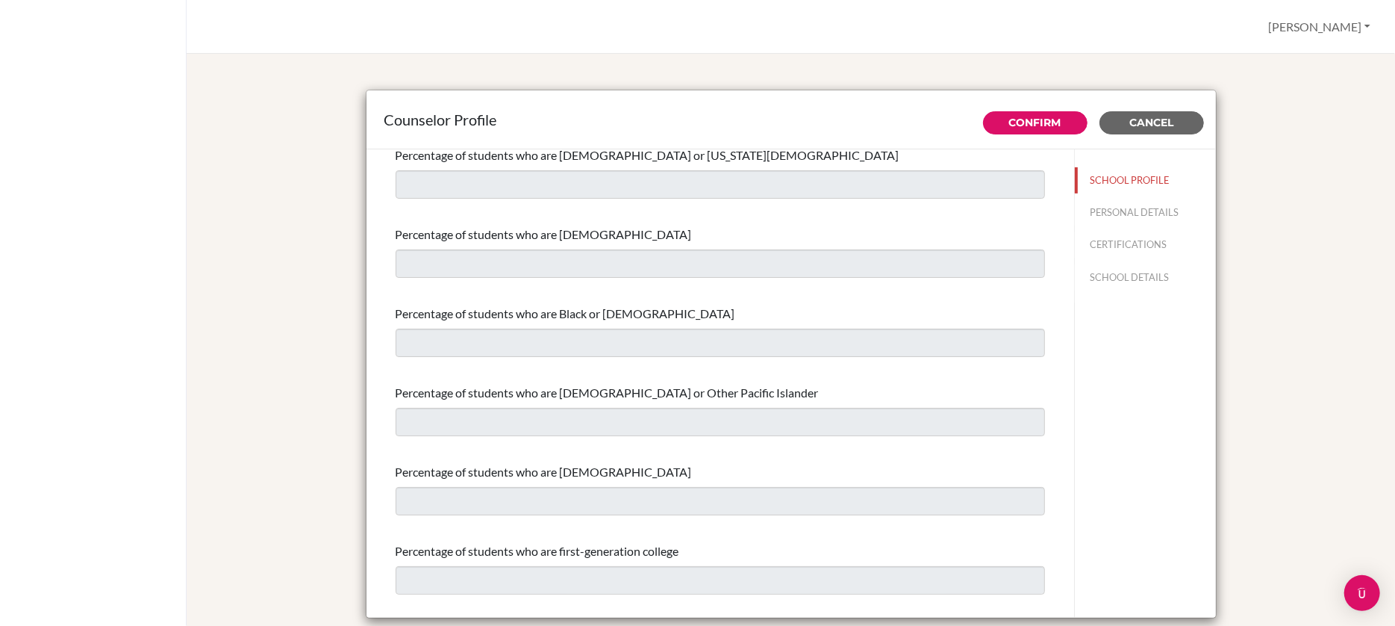
type input "[PERSON_NAME][EMAIL_ADDRESS][DOMAIN_NAME]"
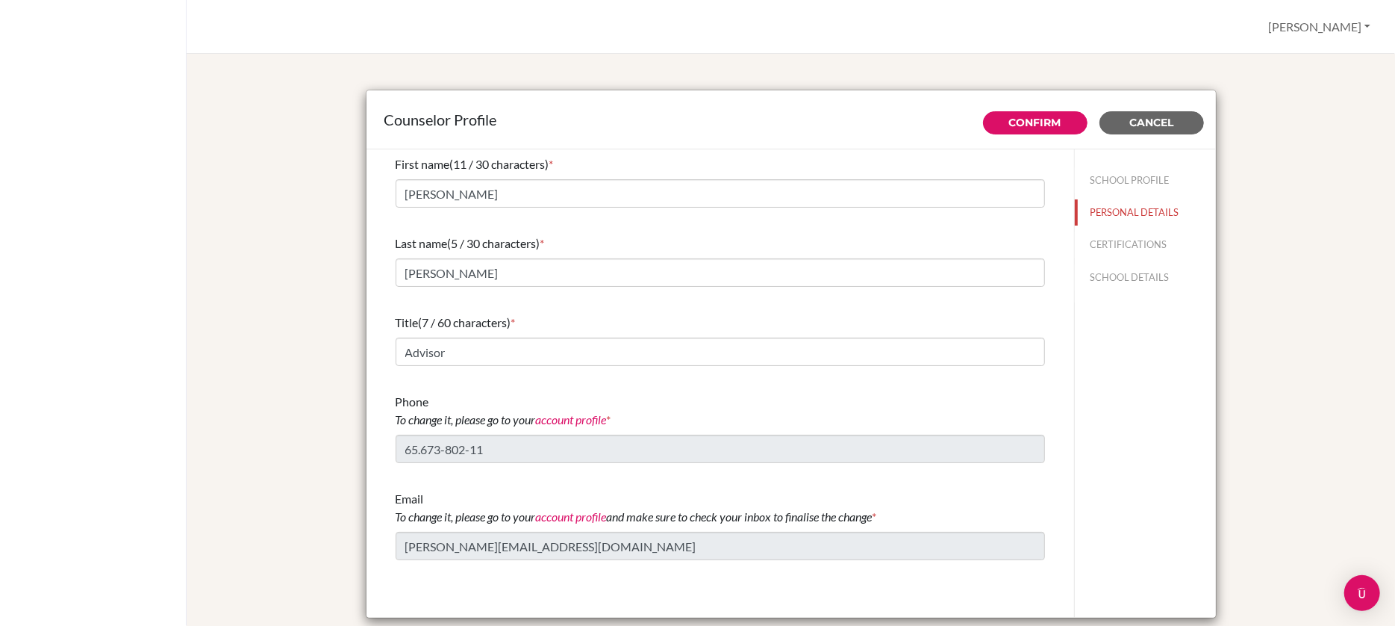
scroll to position [0, 0]
click at [1123, 237] on button "CERTIFICATIONS" at bounding box center [1145, 244] width 141 height 26
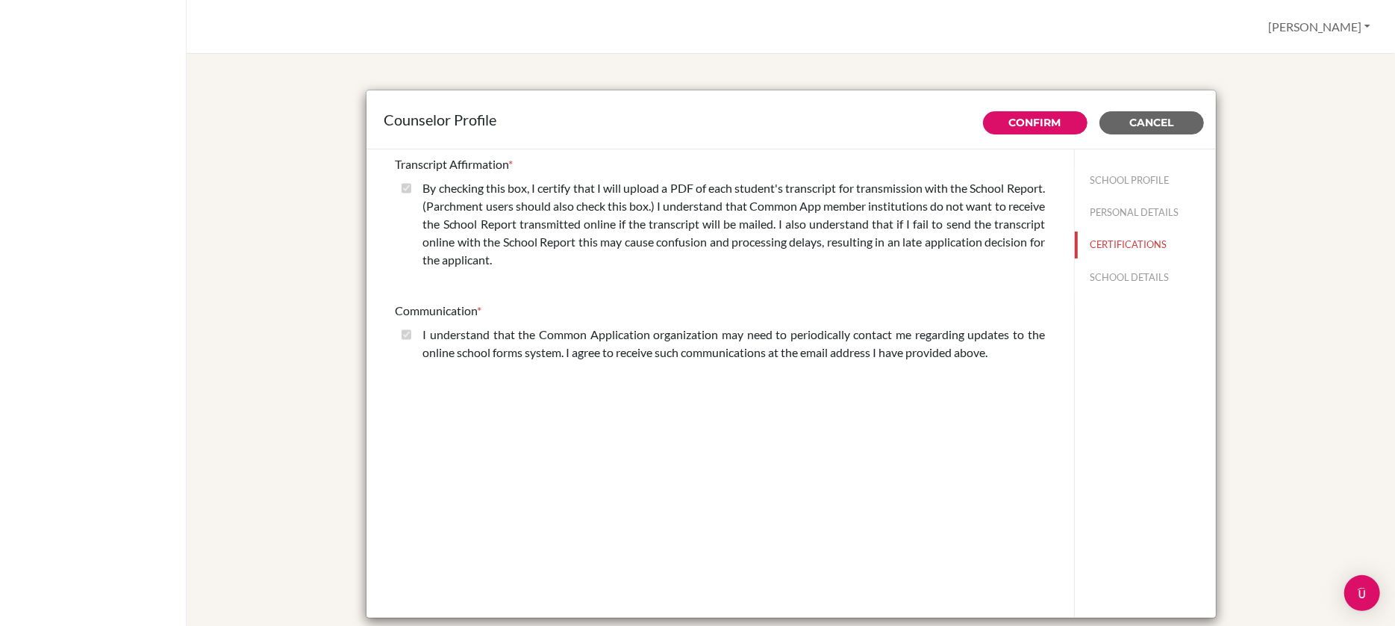
click at [1118, 273] on button "SCHOOL DETAILS" at bounding box center [1145, 277] width 141 height 26
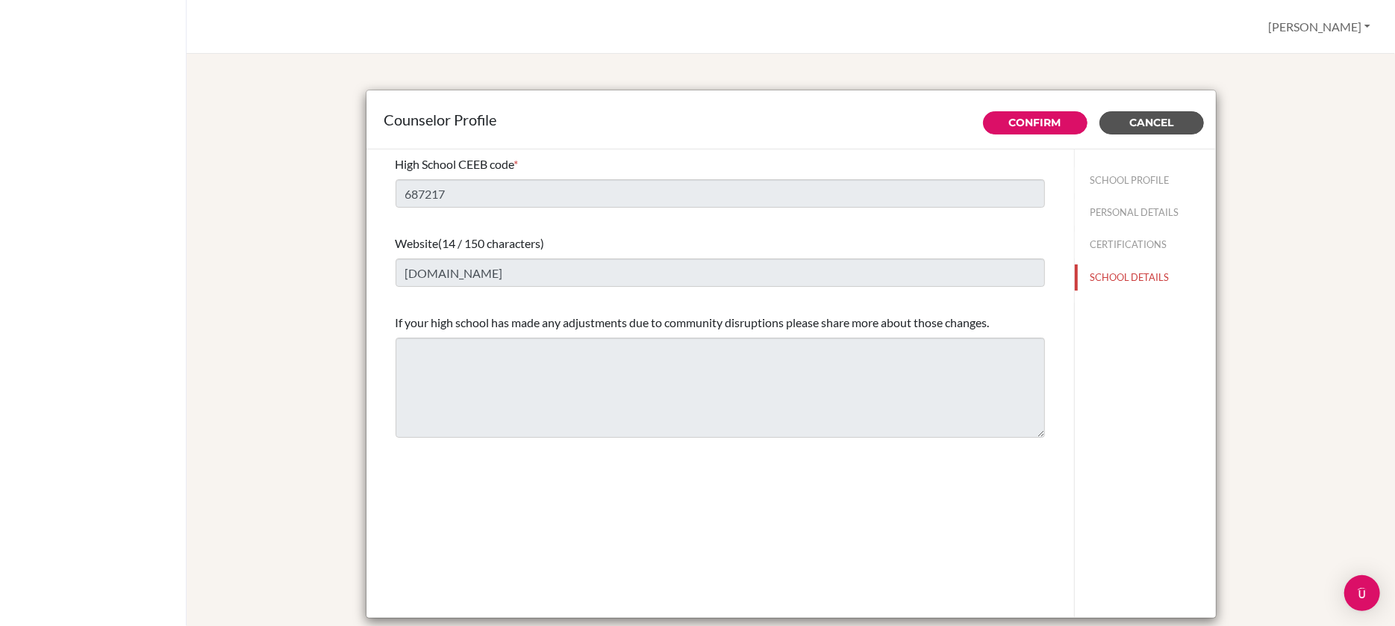
click at [1151, 118] on span "Cancel" at bounding box center [1152, 122] width 44 height 13
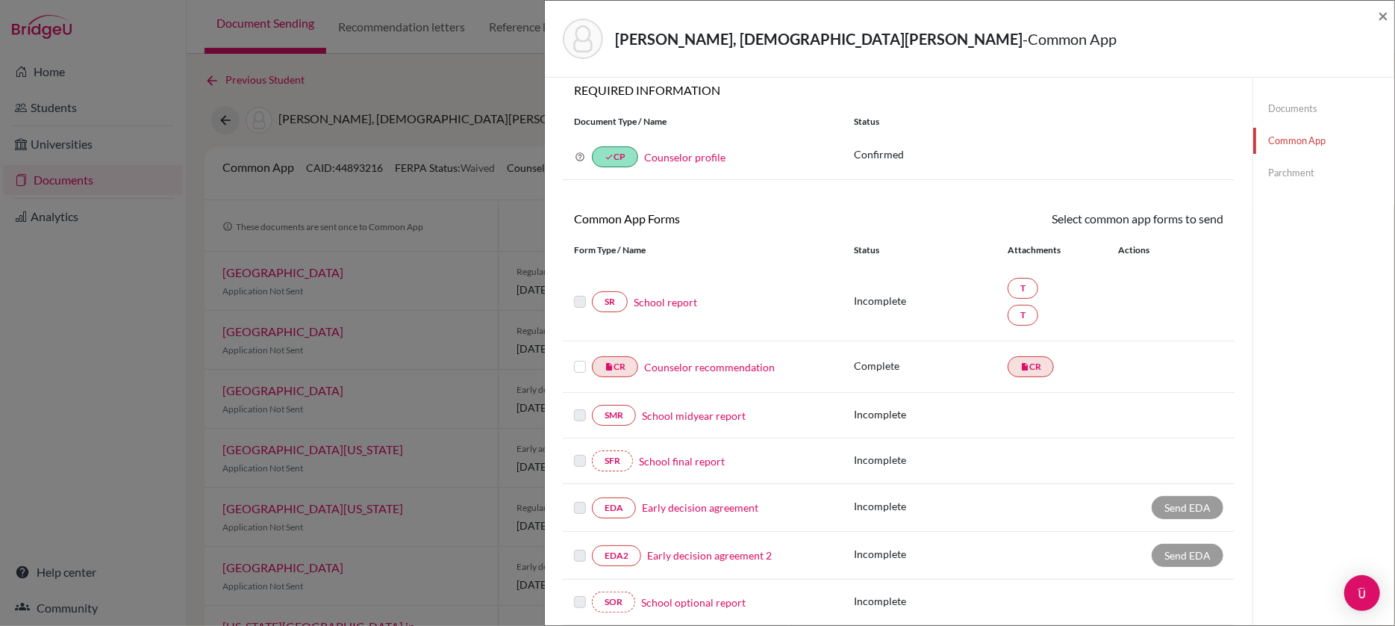
scroll to position [19, 0]
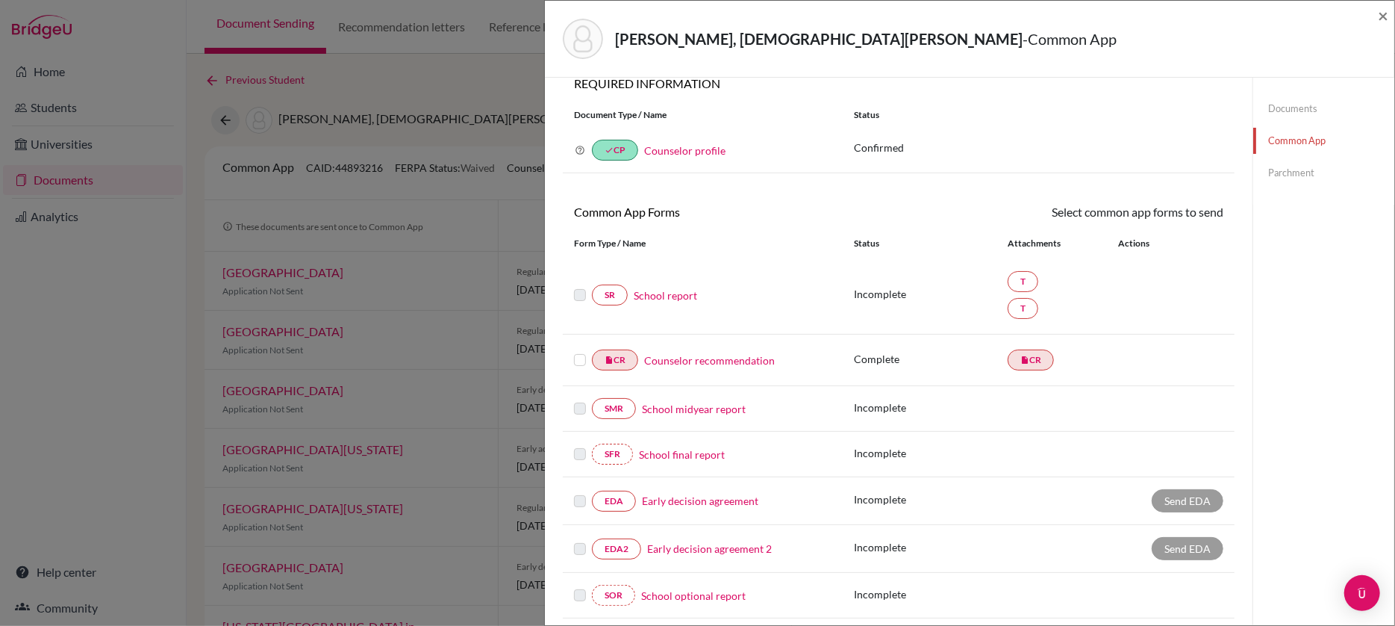
click at [667, 290] on link "School report" at bounding box center [665, 295] width 63 height 16
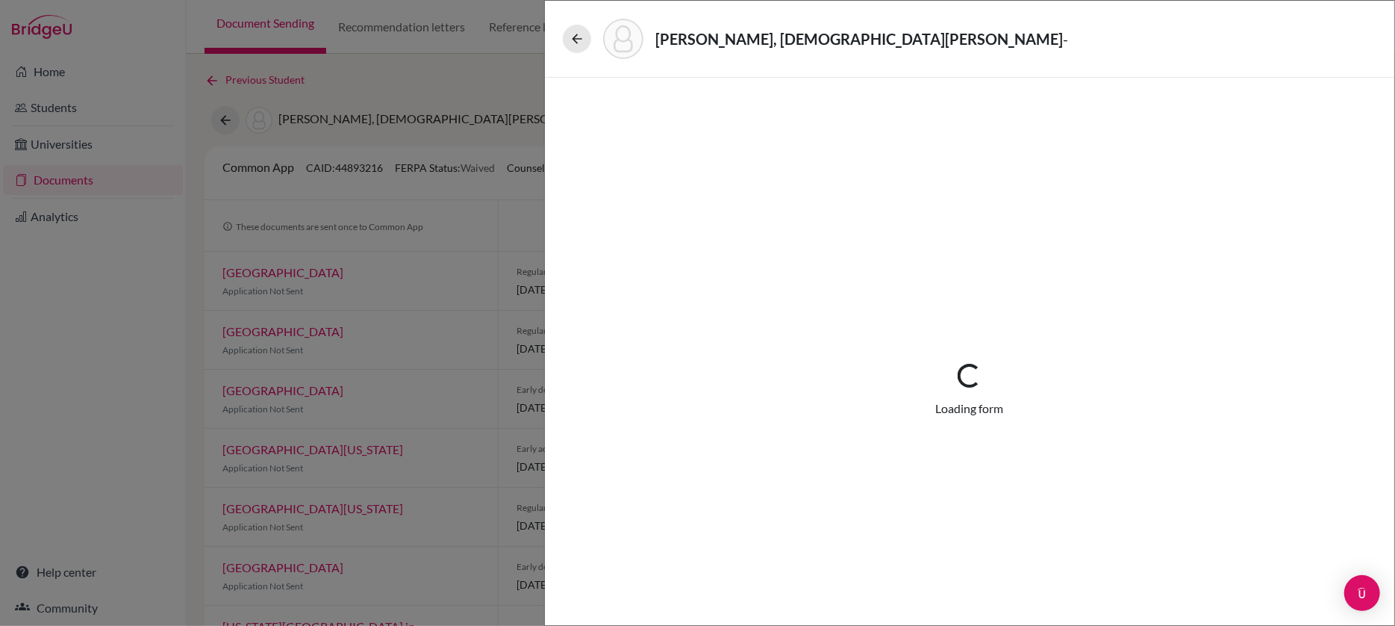
select select "4"
select select "684241"
select select "684242"
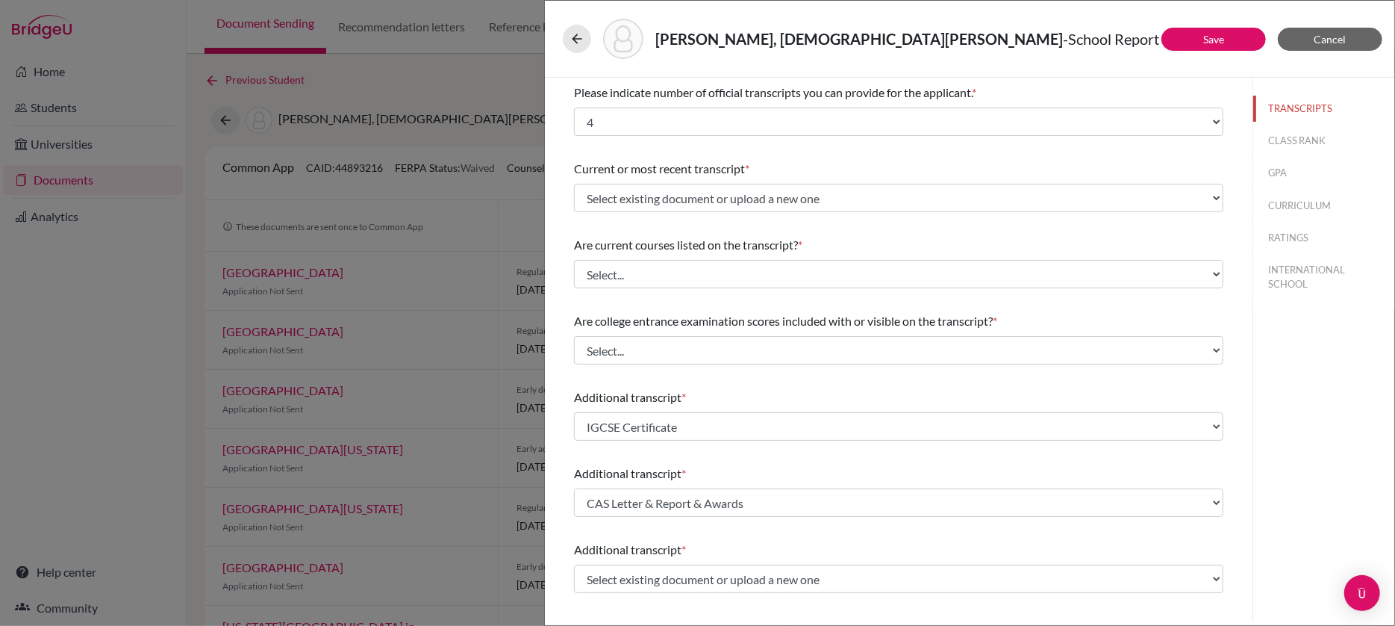
click at [1289, 278] on button "INTERNATIONAL SCHOOL" at bounding box center [1324, 277] width 141 height 40
select select "14"
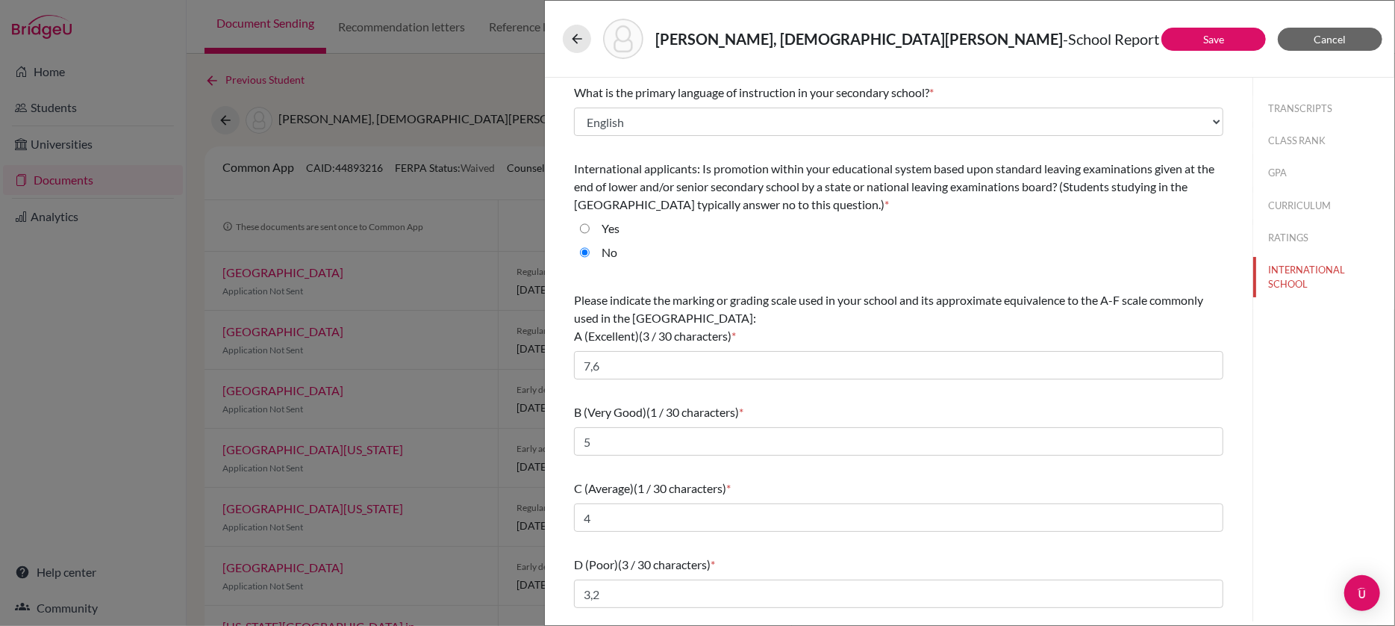
click at [1288, 230] on button "RATINGS" at bounding box center [1324, 238] width 141 height 26
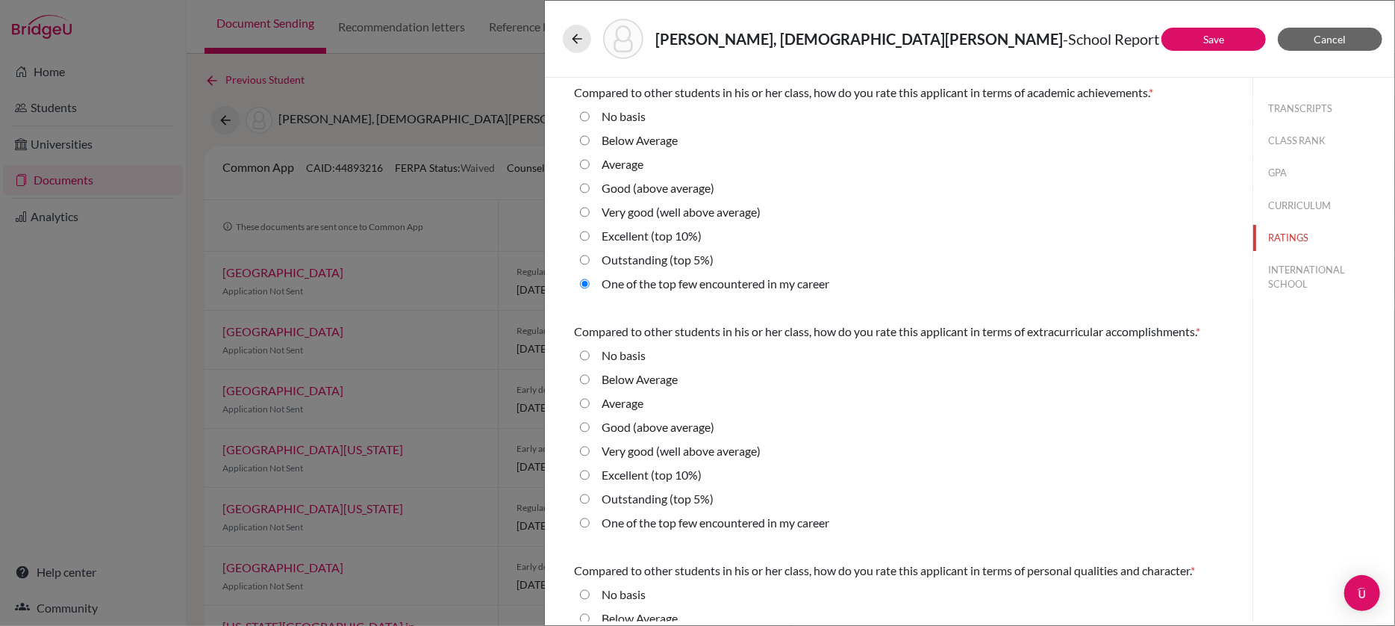
radio career "true"
click at [1287, 200] on button "CURRICULUM" at bounding box center [1324, 206] width 141 height 26
radio basis "true"
radio Average "true"
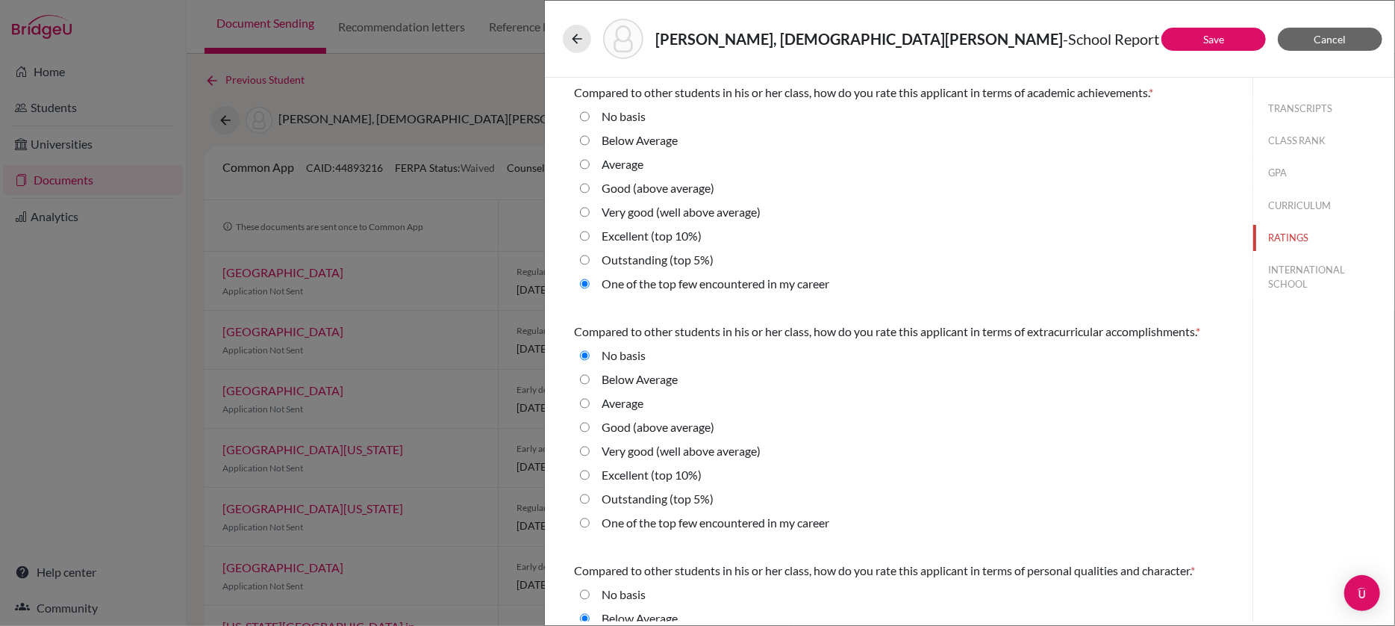
select select "4"
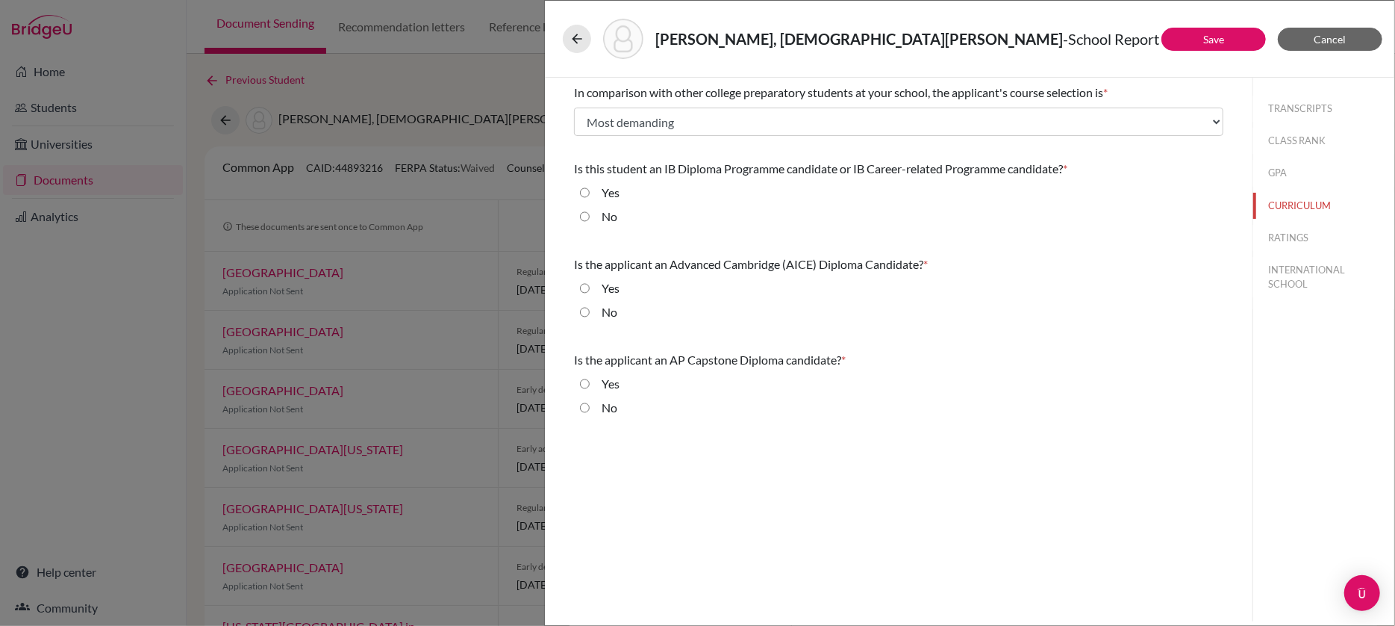
click at [1280, 170] on button "GPA" at bounding box center [1324, 173] width 141 height 26
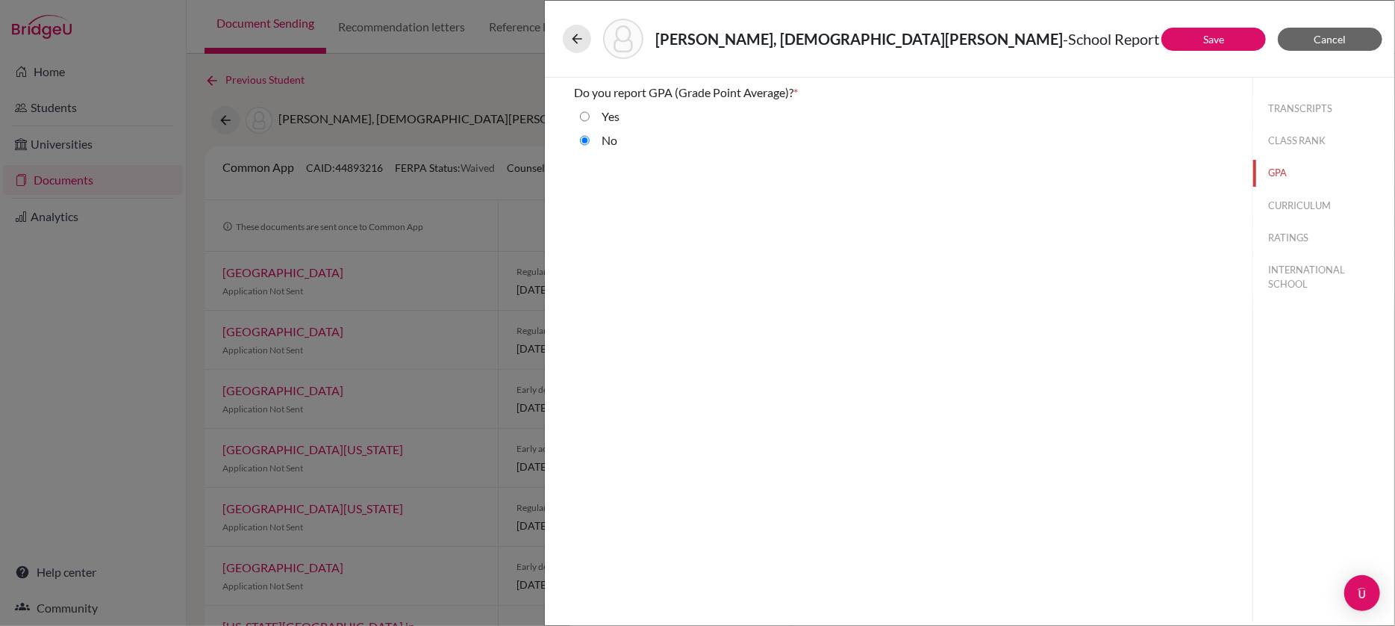
click at [1282, 143] on button "CLASS RANK" at bounding box center [1324, 141] width 141 height 26
click at [1282, 108] on button "TRANSCRIPTS" at bounding box center [1324, 109] width 141 height 26
select select "4"
select select "684241"
select select "684242"
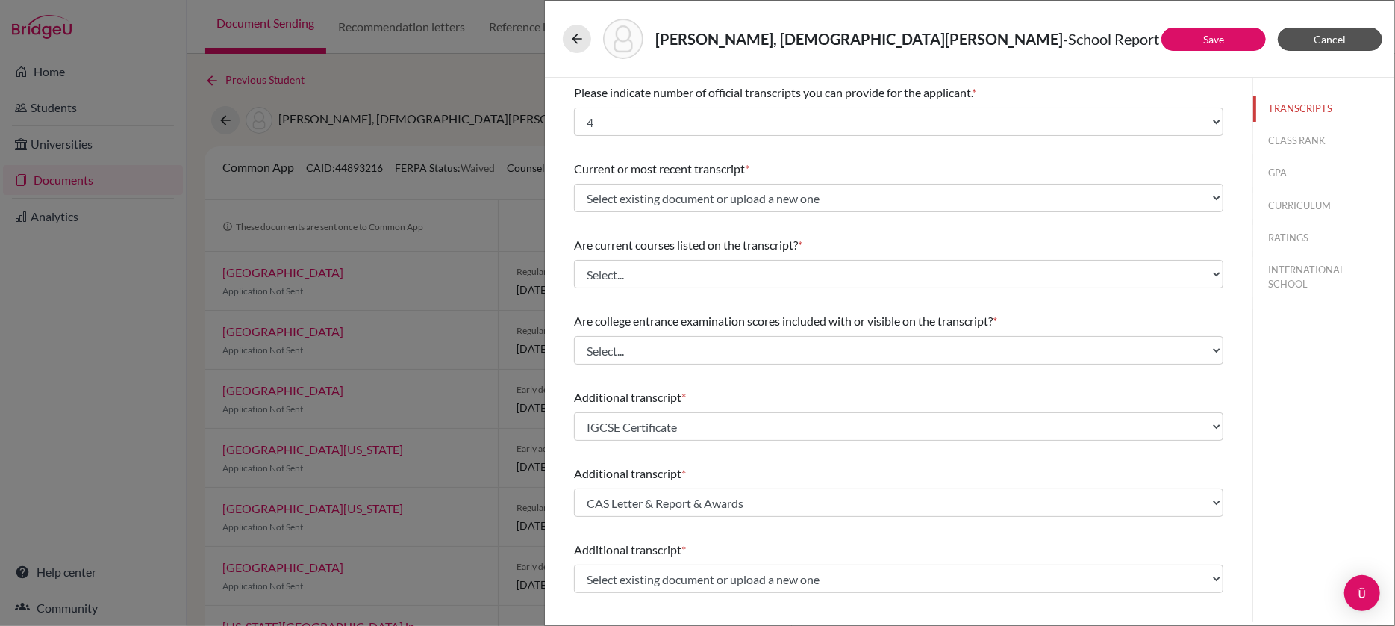
click at [1329, 42] on span "Cancel" at bounding box center [1331, 39] width 32 height 13
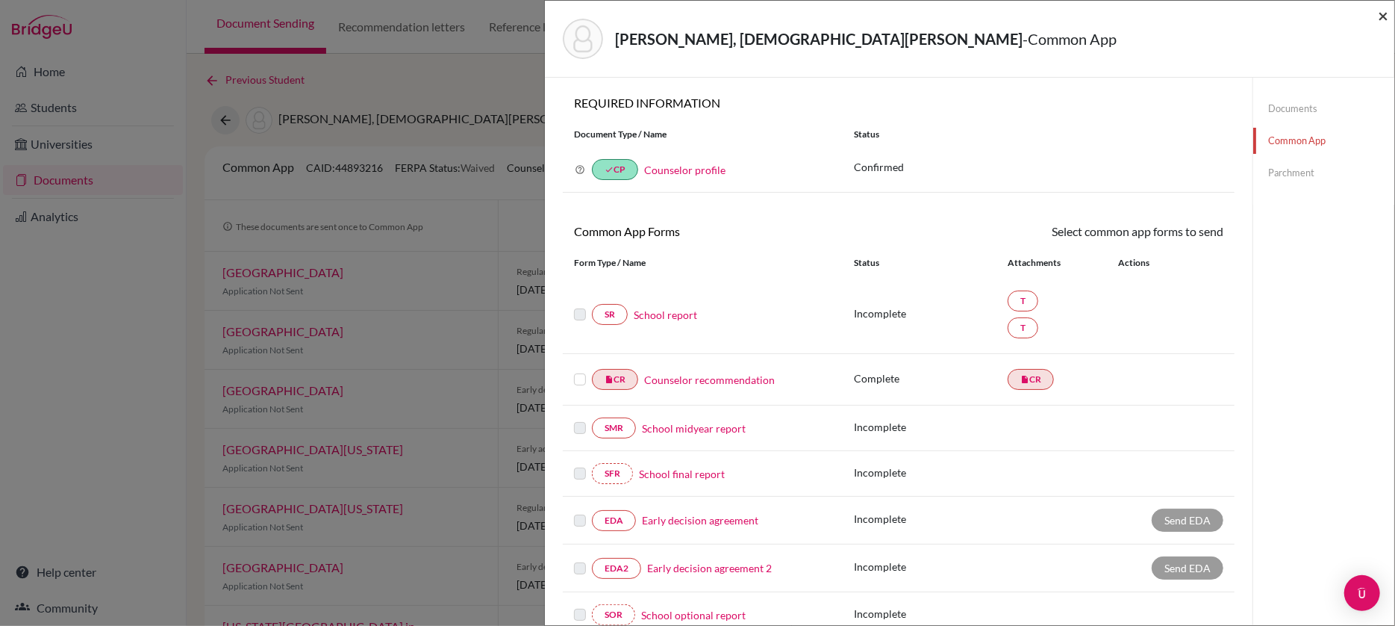
click at [1384, 13] on span "×" at bounding box center [1383, 15] width 10 height 22
